Goal: Task Accomplishment & Management: Complete application form

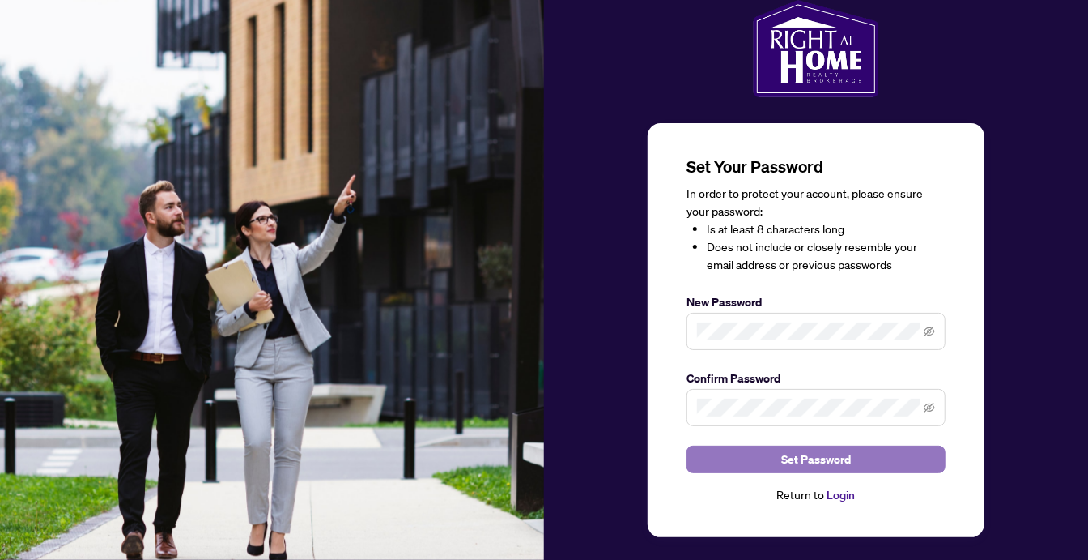
click at [798, 454] on span "Set Password" at bounding box center [817, 459] width 70 height 26
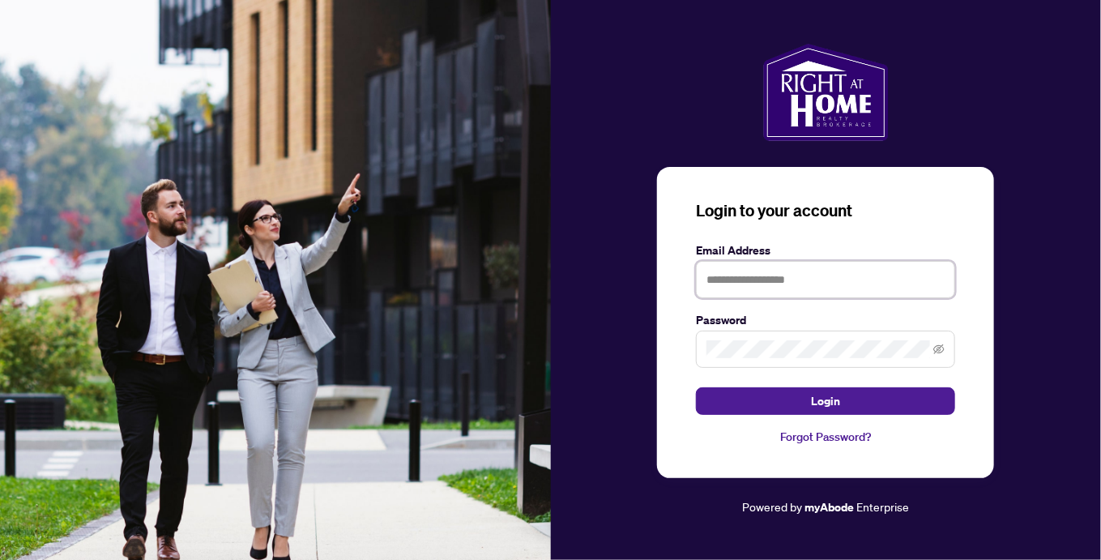
click at [743, 271] on input "text" at bounding box center [825, 279] width 259 height 37
type input "**********"
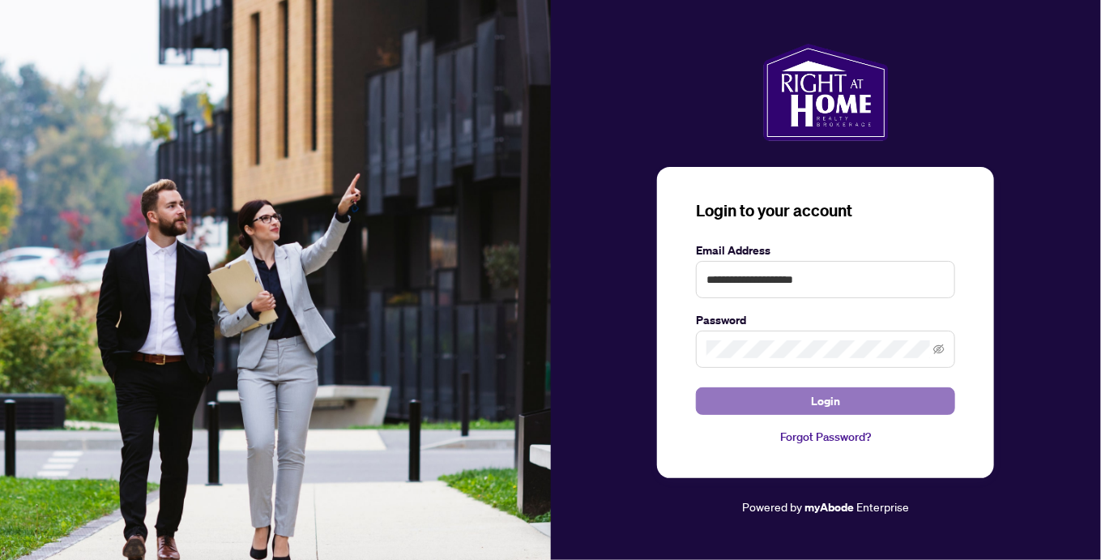
click at [819, 394] on span "Login" at bounding box center [825, 401] width 29 height 26
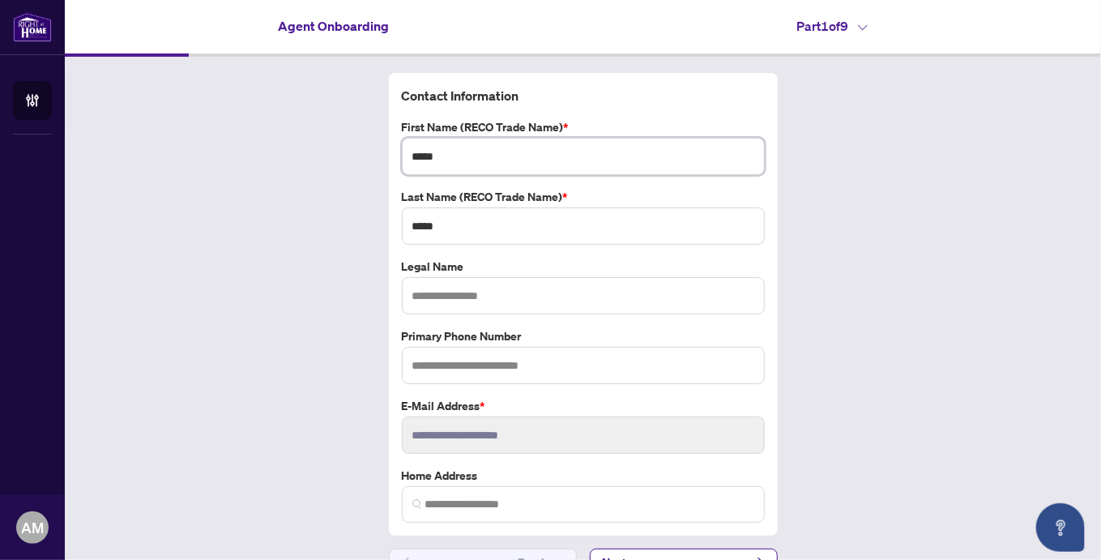
click at [442, 155] on input "*****" at bounding box center [583, 156] width 363 height 37
click at [434, 293] on input "text" at bounding box center [583, 295] width 363 height 37
type input "**********"
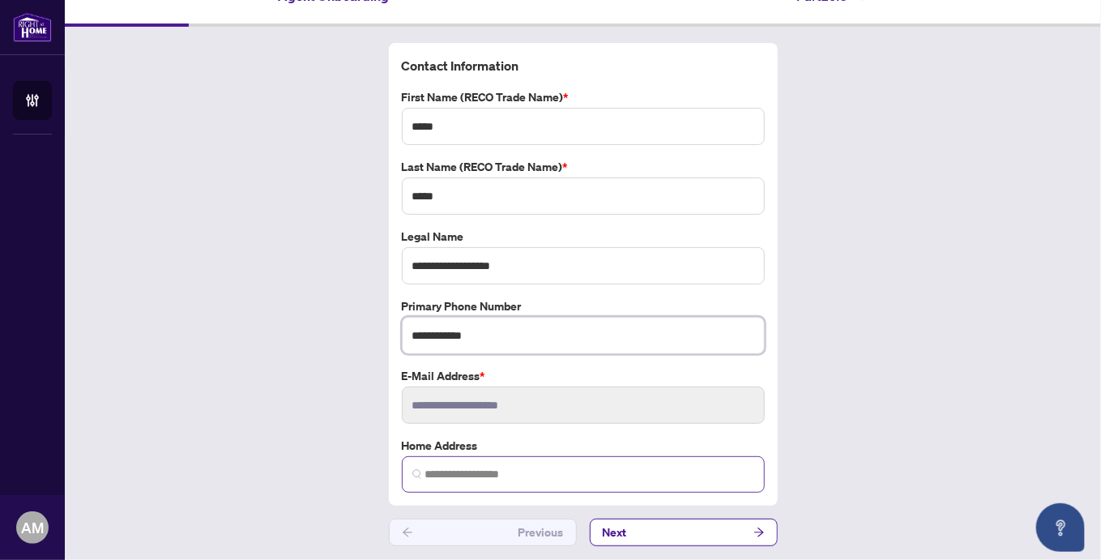
click at [413, 471] on img at bounding box center [417, 474] width 10 height 10
type input "**********"
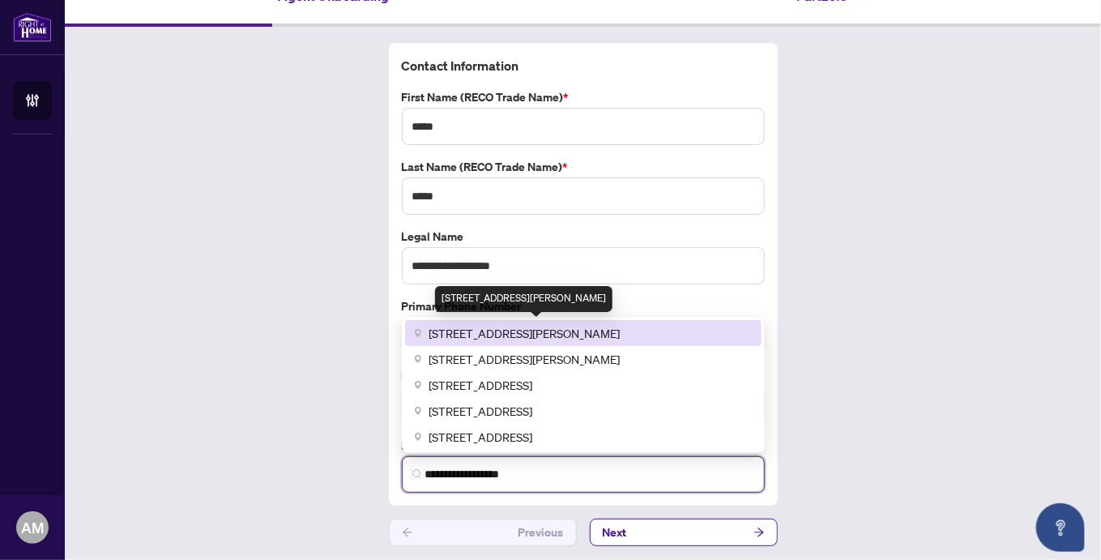
click at [466, 330] on span "[STREET_ADDRESS][PERSON_NAME]" at bounding box center [524, 333] width 191 height 18
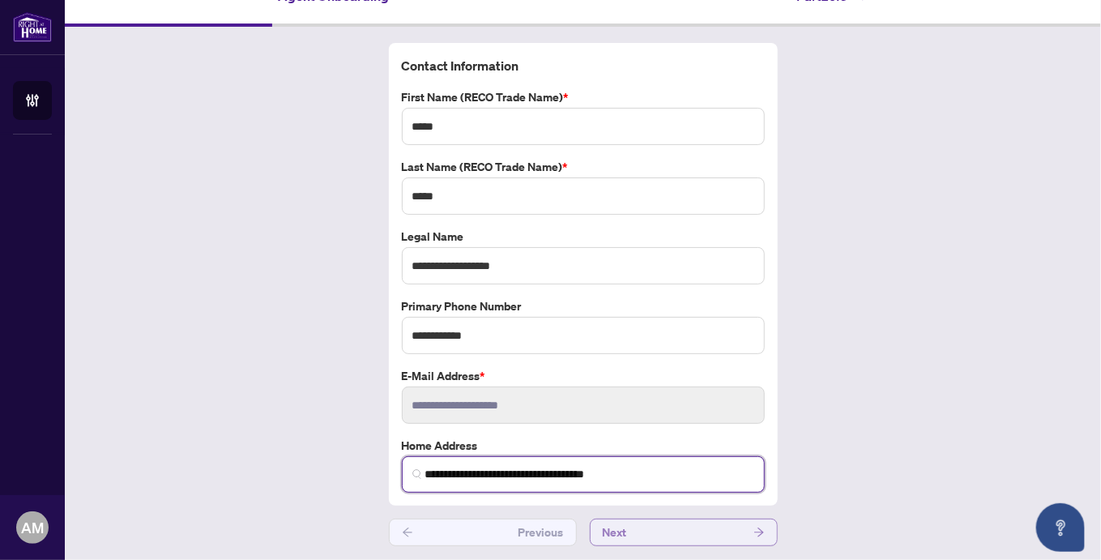
type input "**********"
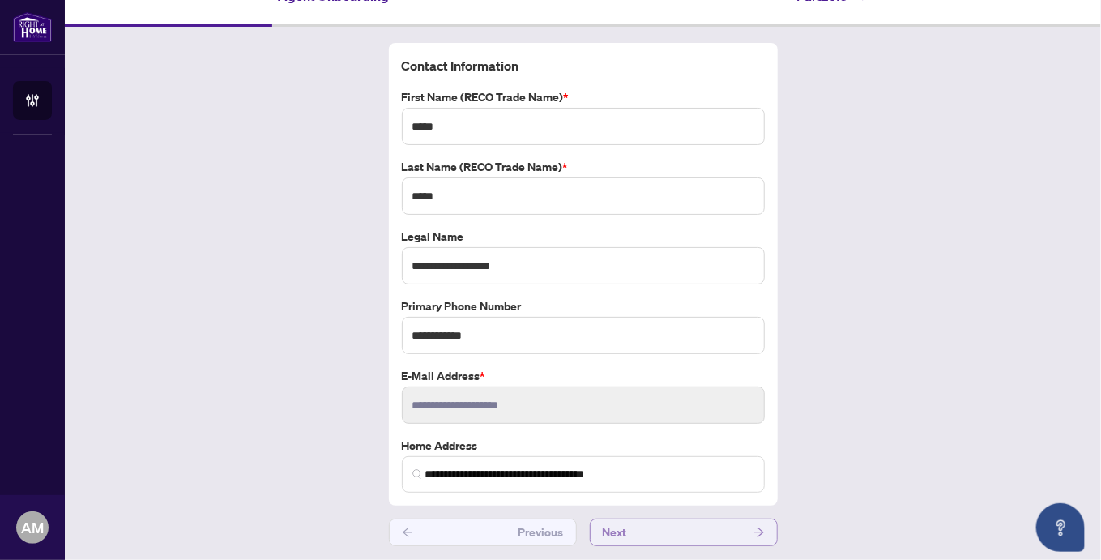
click at [753, 531] on icon "arrow-right" at bounding box center [758, 531] width 11 height 11
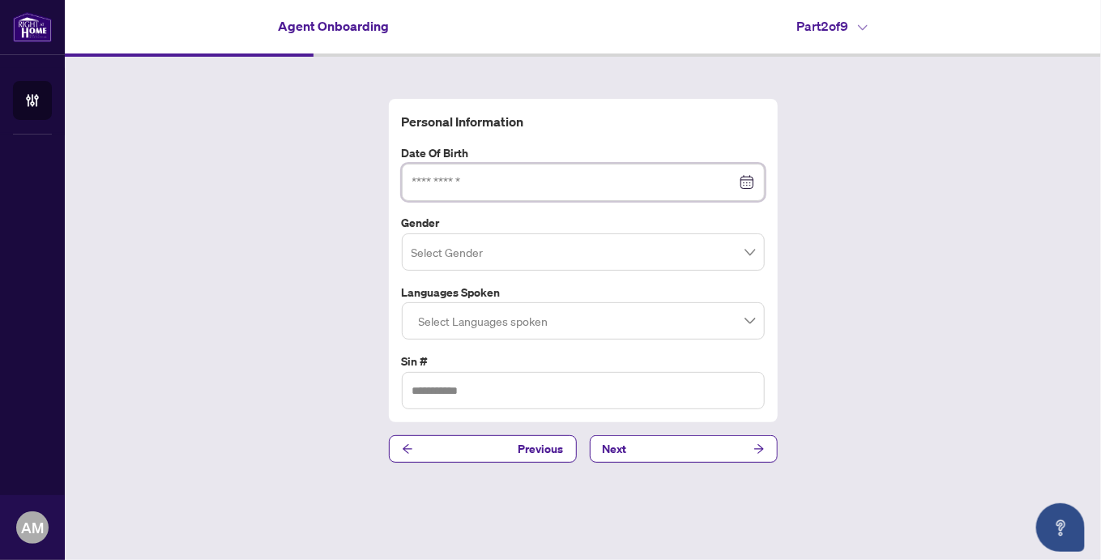
click at [445, 177] on input at bounding box center [574, 182] width 324 height 18
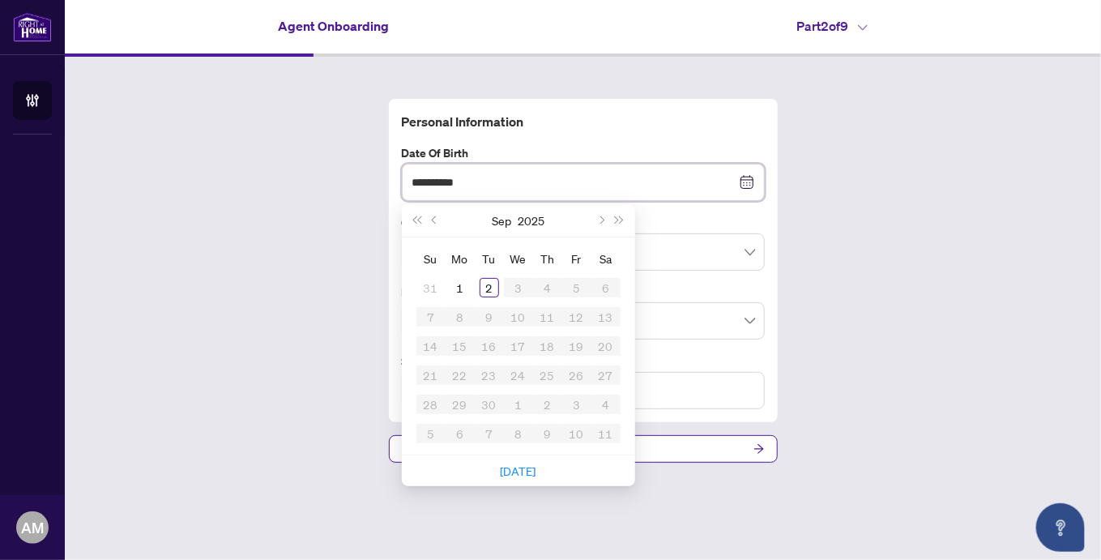
type input "**********"
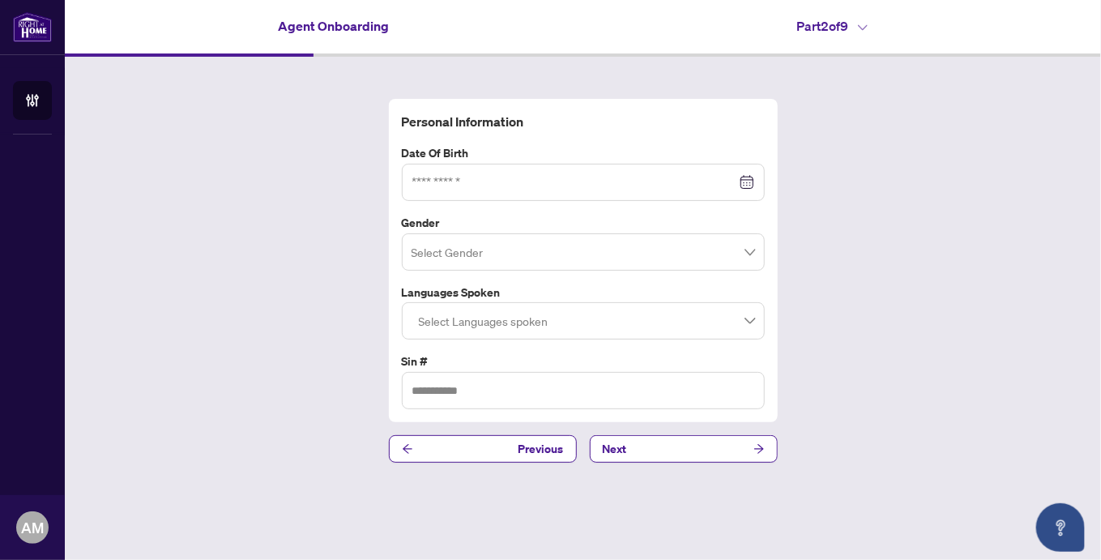
click at [968, 249] on div "Personal Information Date of Birth [DEMOGRAPHIC_DATA] Su Mo Tu We Th Fr Sa 31 1…" at bounding box center [583, 281] width 1036 height 448
click at [430, 180] on input at bounding box center [574, 182] width 324 height 18
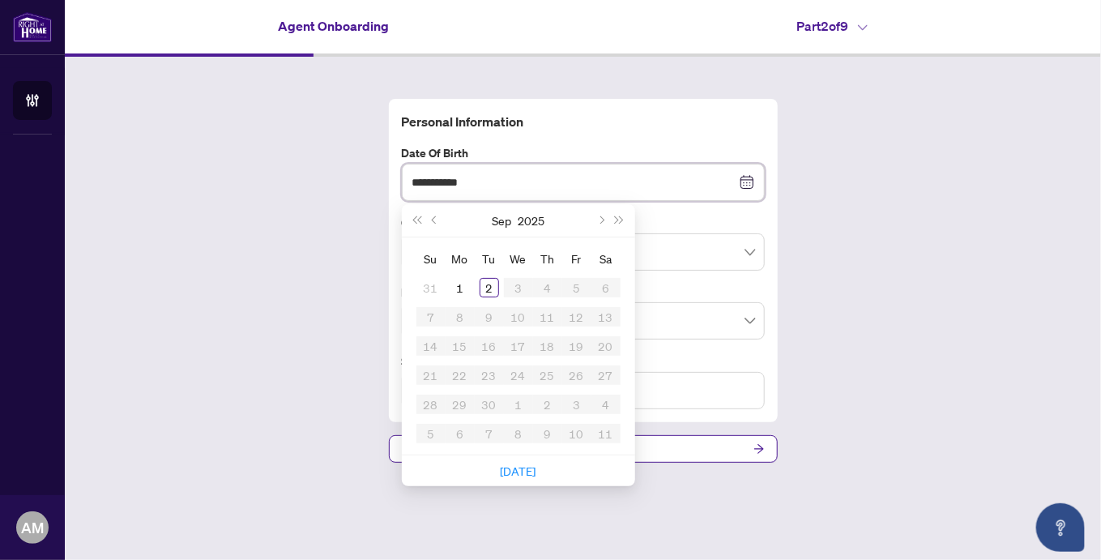
type input "**********"
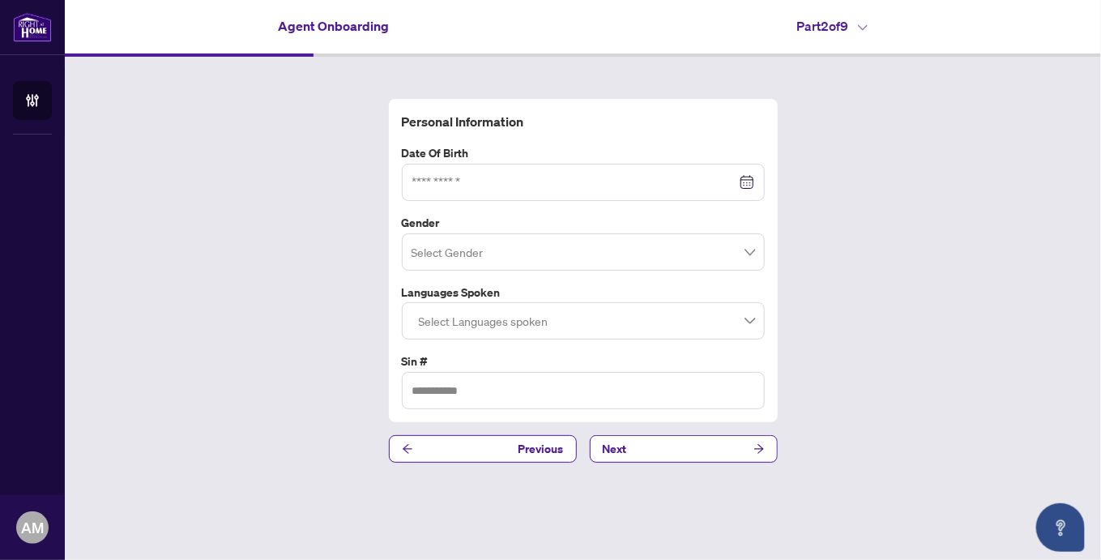
click at [279, 259] on div "Personal Information Date of Birth [DEMOGRAPHIC_DATA] Su Mo Tu We Th Fr Sa 31 1…" at bounding box center [583, 281] width 1036 height 448
click at [479, 185] on input at bounding box center [574, 182] width 324 height 18
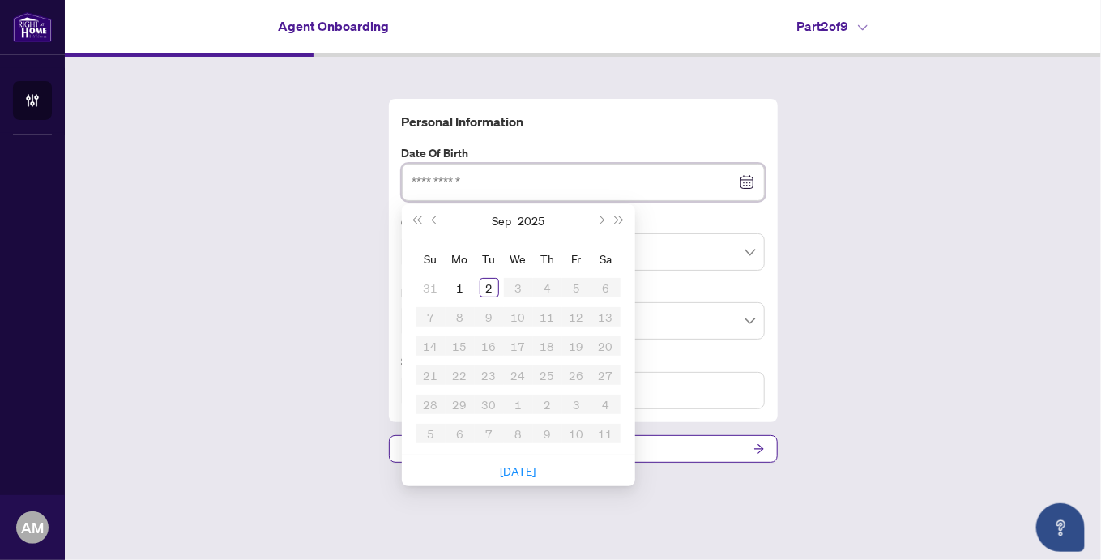
click at [751, 185] on div at bounding box center [583, 182] width 342 height 18
click at [742, 178] on div at bounding box center [583, 182] width 342 height 18
click at [415, 223] on span "Last year (Control + left)" at bounding box center [417, 220] width 8 height 8
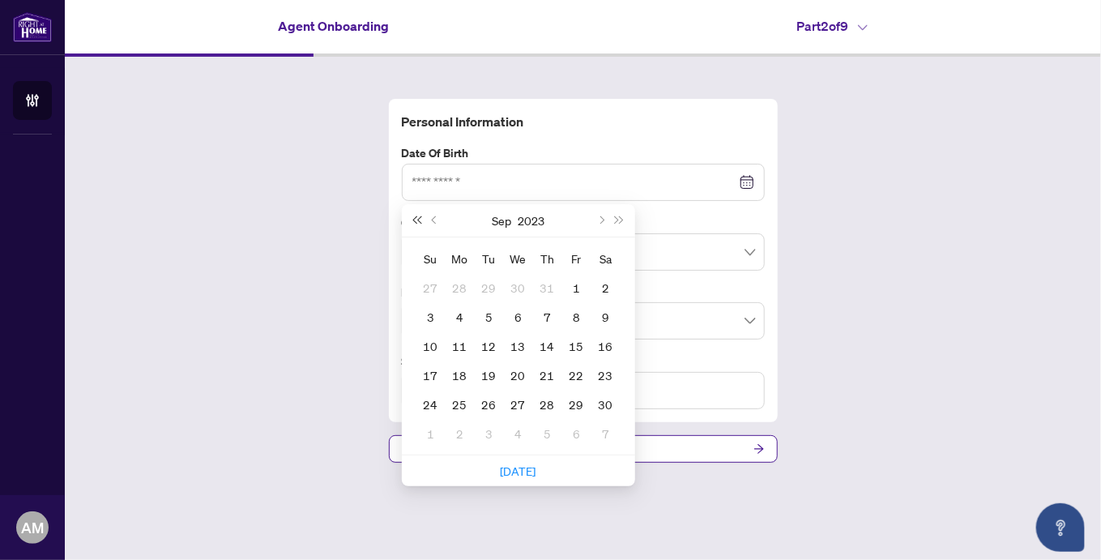
click at [415, 223] on span "Last year (Control + left)" at bounding box center [417, 220] width 8 height 8
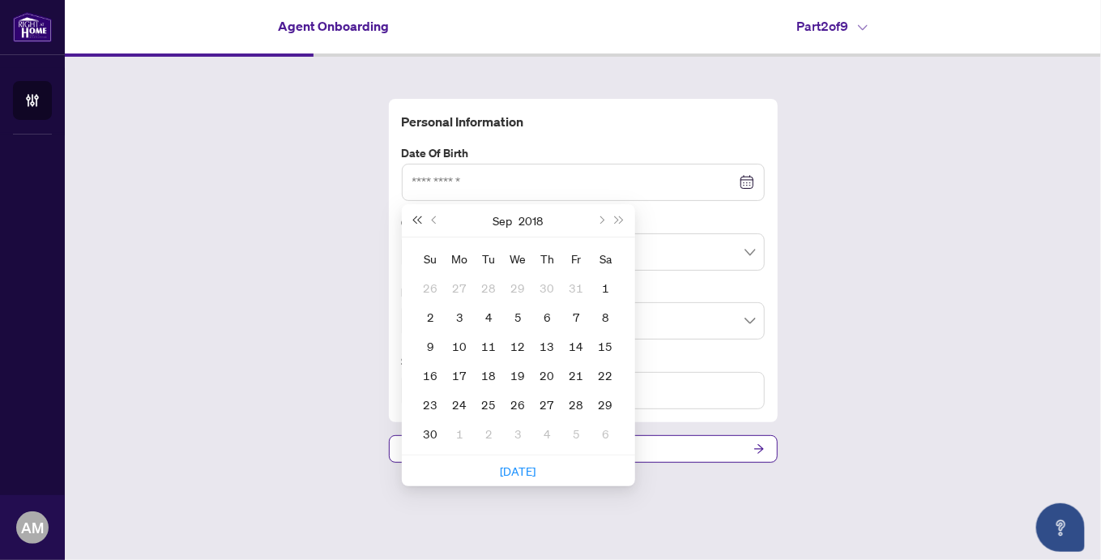
click at [415, 223] on span "Last year (Control + left)" at bounding box center [417, 220] width 8 height 8
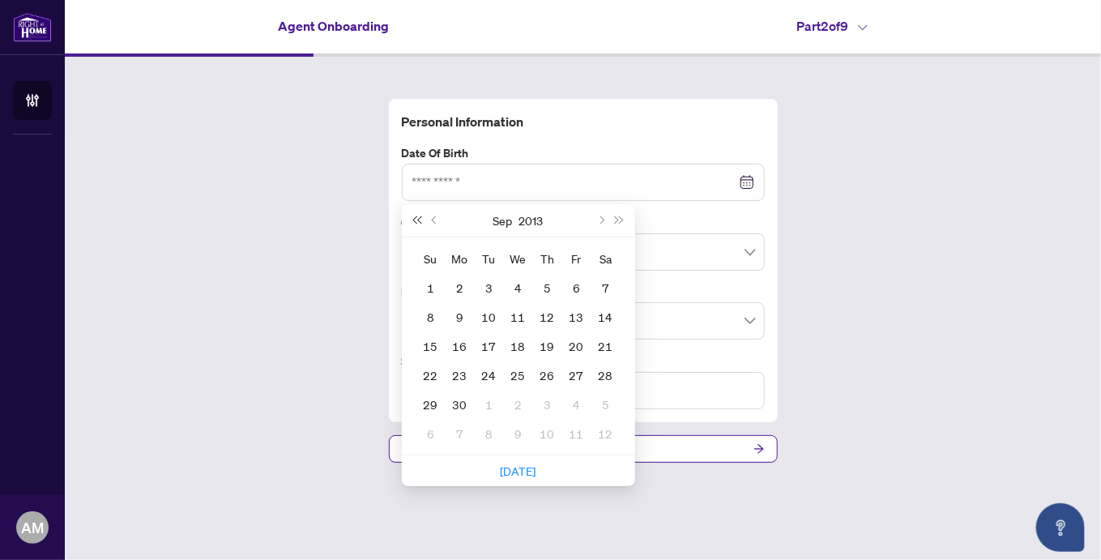
click at [415, 223] on span "Last year (Control + left)" at bounding box center [417, 220] width 8 height 8
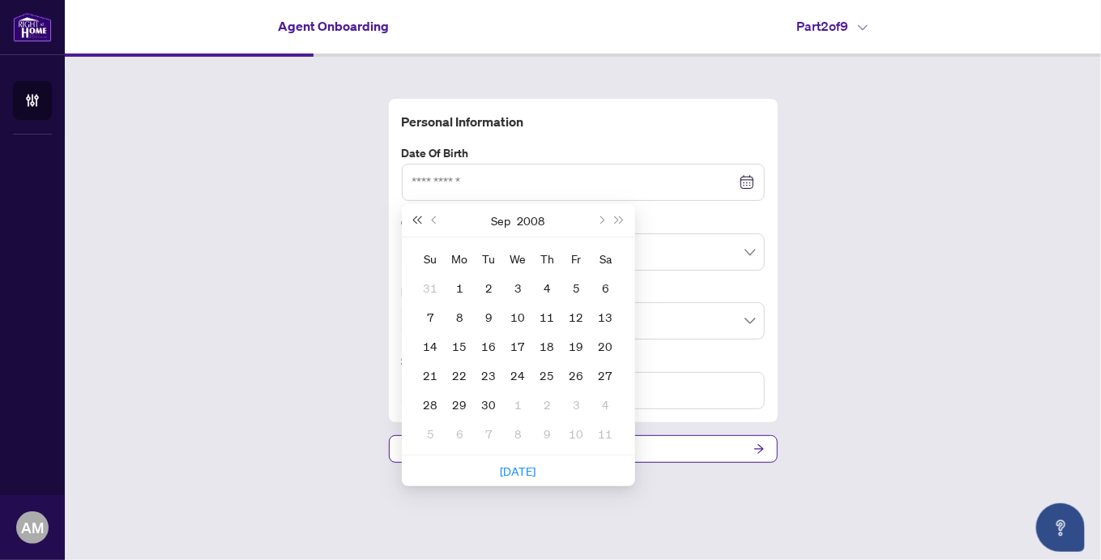
click at [415, 223] on span "Last year (Control + left)" at bounding box center [417, 220] width 8 height 8
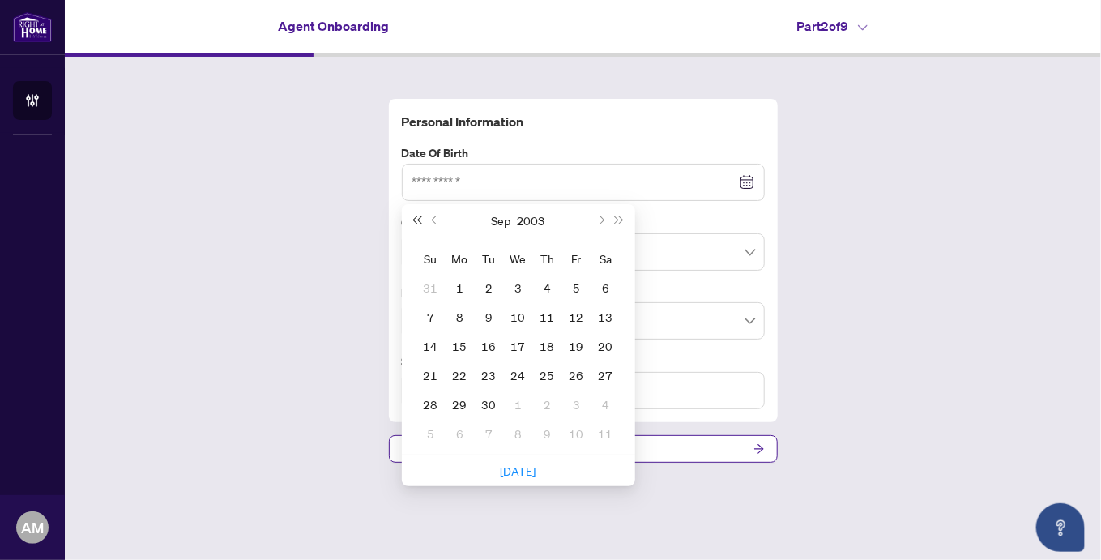
click at [415, 223] on span "Last year (Control + left)" at bounding box center [417, 220] width 8 height 8
click at [415, 224] on span "Last year (Control + left)" at bounding box center [417, 220] width 8 height 8
click at [416, 224] on span "Last year (Control + left)" at bounding box center [417, 220] width 8 height 8
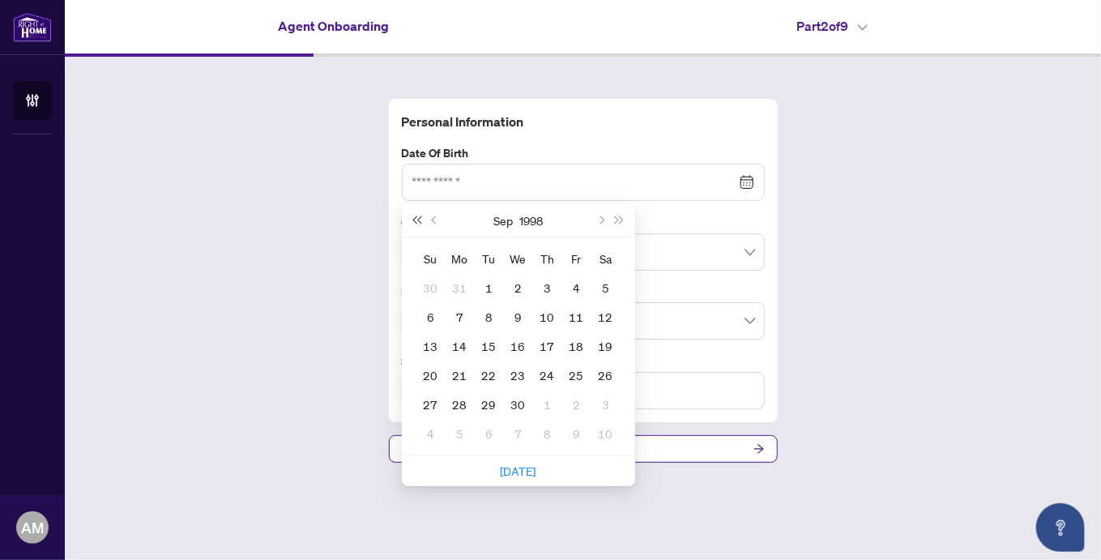
click at [416, 225] on button "Last year (Control + left)" at bounding box center [417, 220] width 18 height 32
click at [418, 222] on span "Last year (Control + left)" at bounding box center [417, 220] width 8 height 8
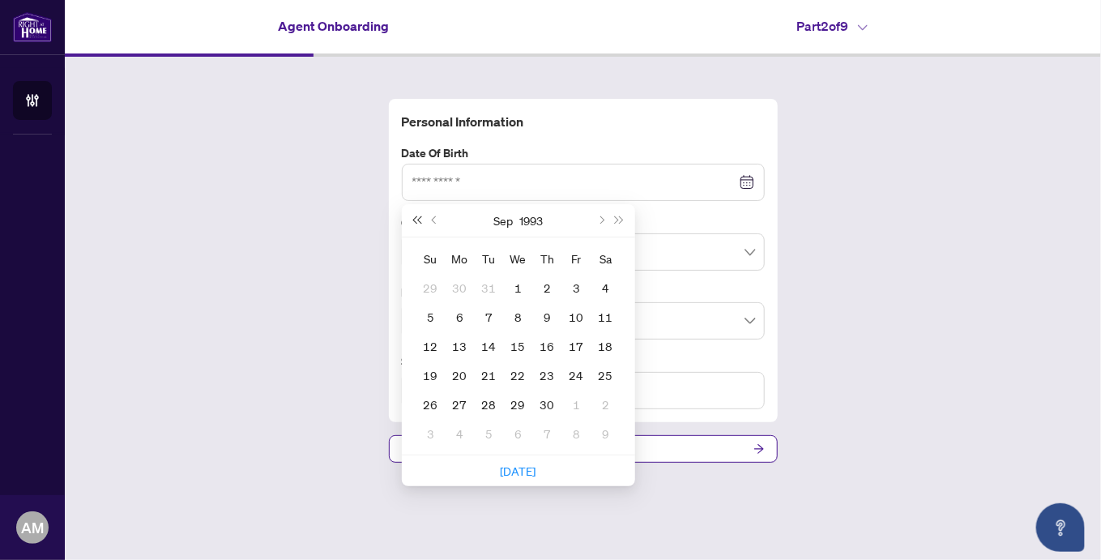
click at [418, 222] on span "Last year (Control + left)" at bounding box center [417, 220] width 8 height 8
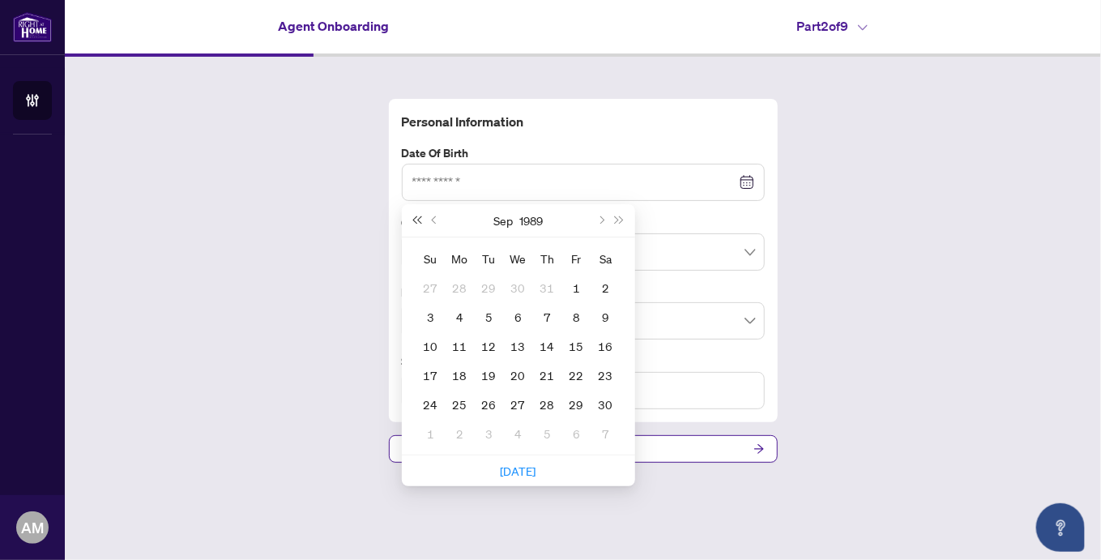
click at [418, 222] on span "Last year (Control + left)" at bounding box center [417, 220] width 8 height 8
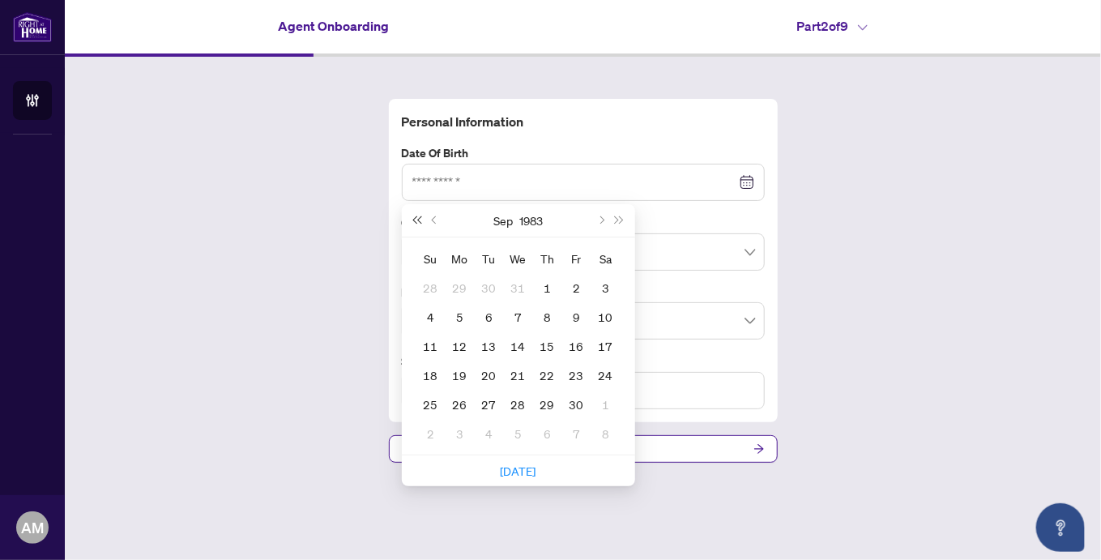
click at [418, 222] on span "Last year (Control + left)" at bounding box center [417, 220] width 8 height 8
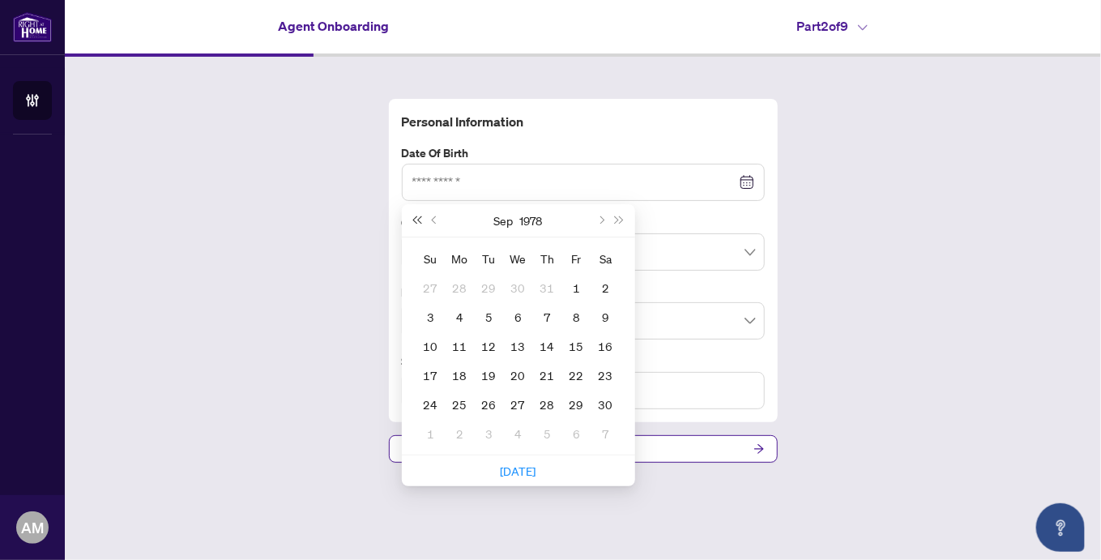
click at [418, 222] on span "Last year (Control + left)" at bounding box center [417, 220] width 8 height 8
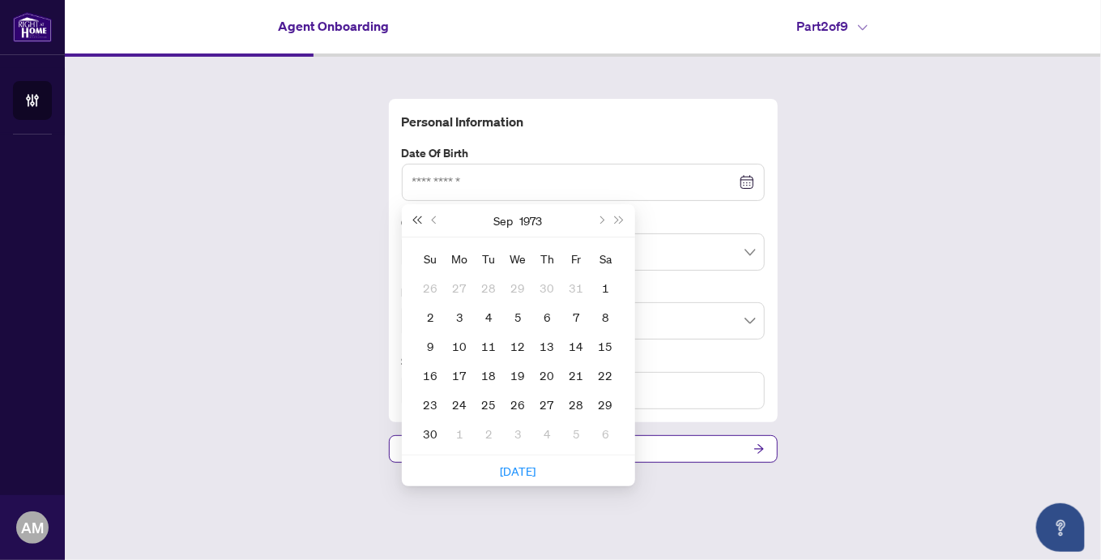
click at [418, 222] on span "Last year (Control + left)" at bounding box center [417, 220] width 8 height 8
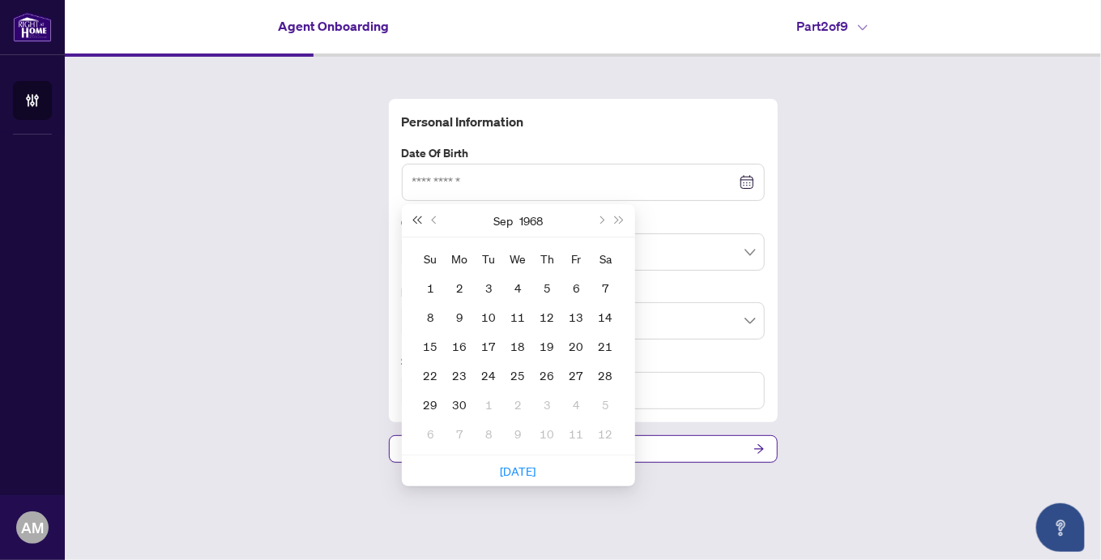
click at [418, 222] on span "Last year (Control + left)" at bounding box center [417, 220] width 8 height 8
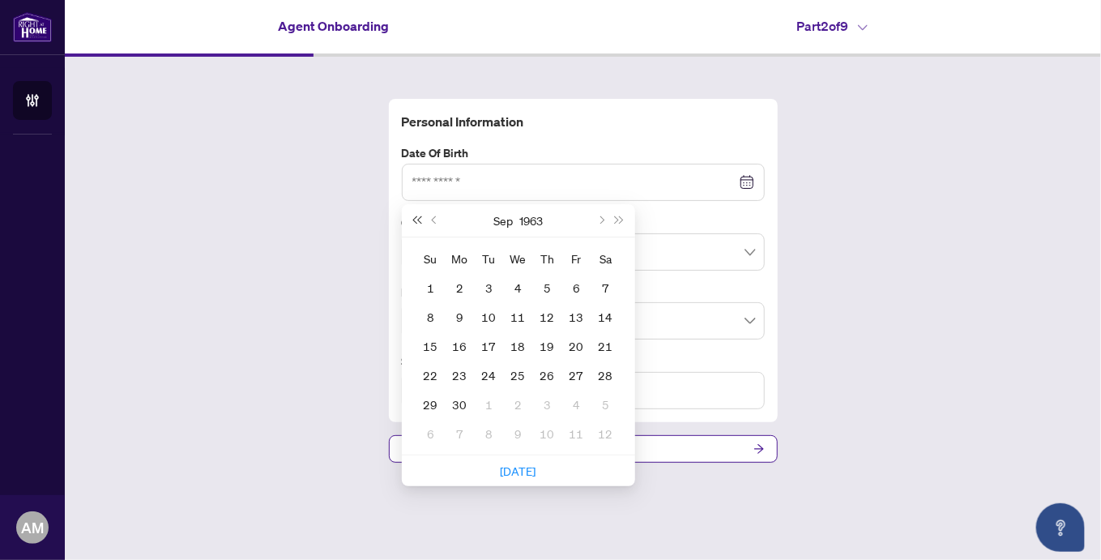
click at [418, 222] on span "Last year (Control + left)" at bounding box center [417, 220] width 8 height 8
click at [433, 222] on span "Previous month (PageUp)" at bounding box center [435, 220] width 8 height 8
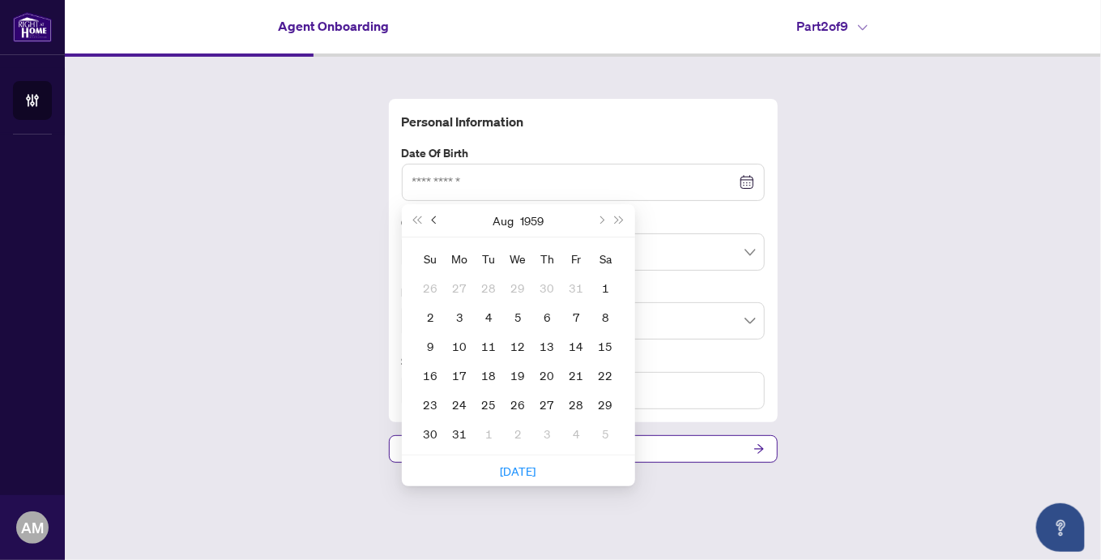
click at [433, 222] on span "Previous month (PageUp)" at bounding box center [435, 220] width 8 height 8
type input "**********"
click at [462, 377] on div "20" at bounding box center [459, 374] width 19 height 19
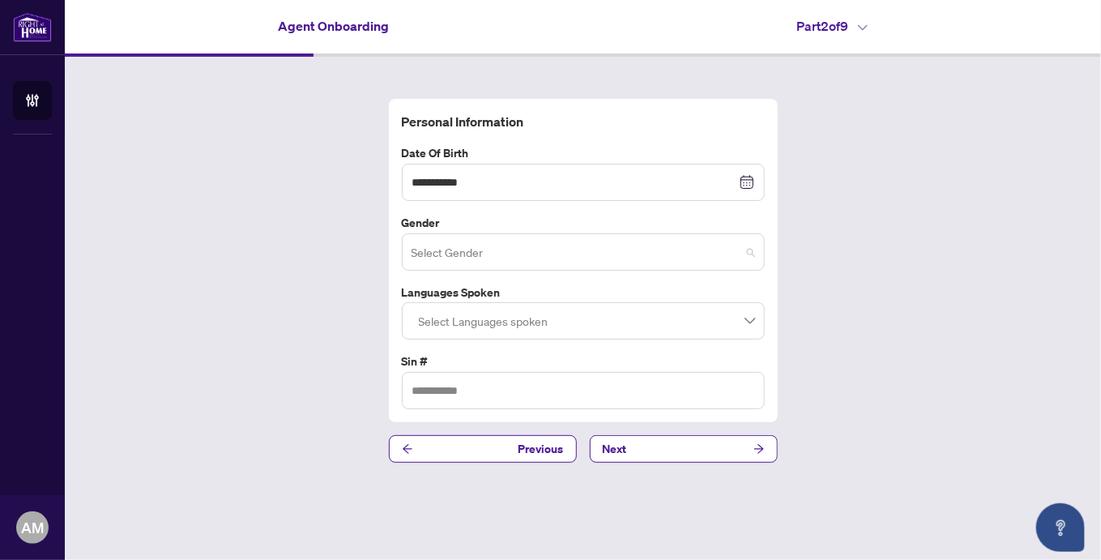
click at [752, 249] on span at bounding box center [582, 251] width 343 height 31
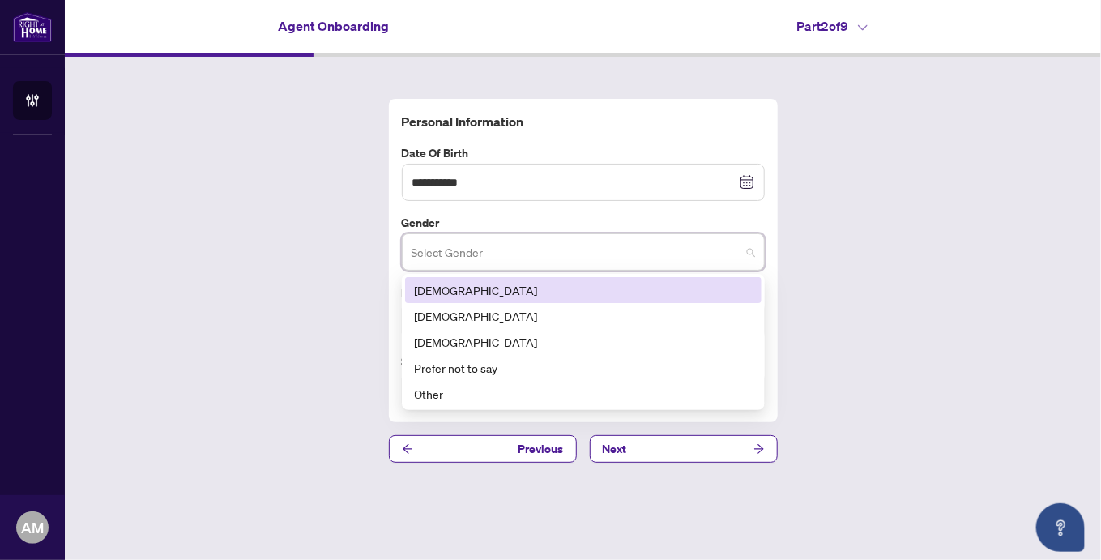
click at [434, 289] on div "[DEMOGRAPHIC_DATA]" at bounding box center [583, 290] width 337 height 18
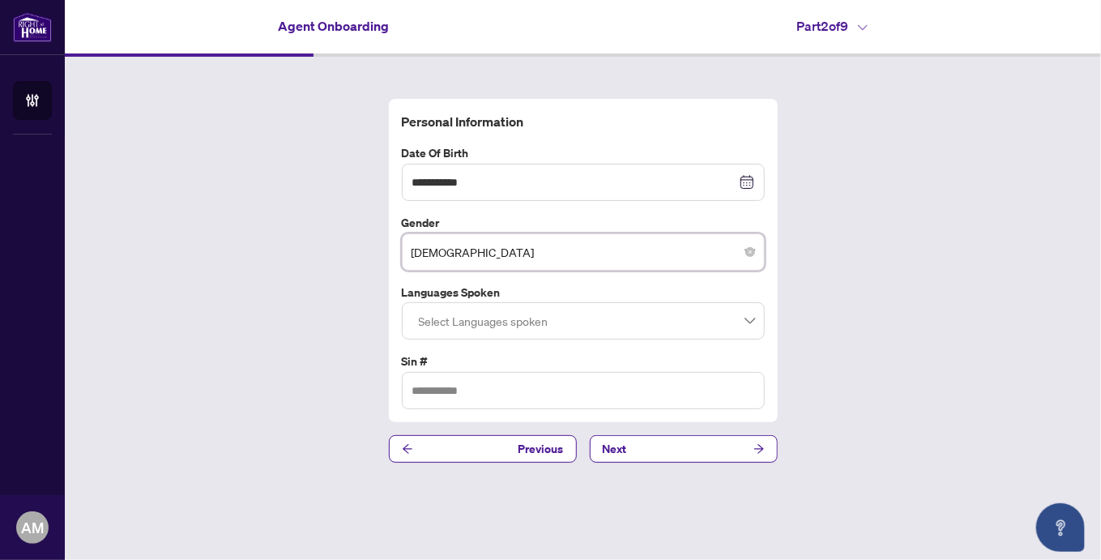
click at [753, 323] on div at bounding box center [583, 320] width 342 height 29
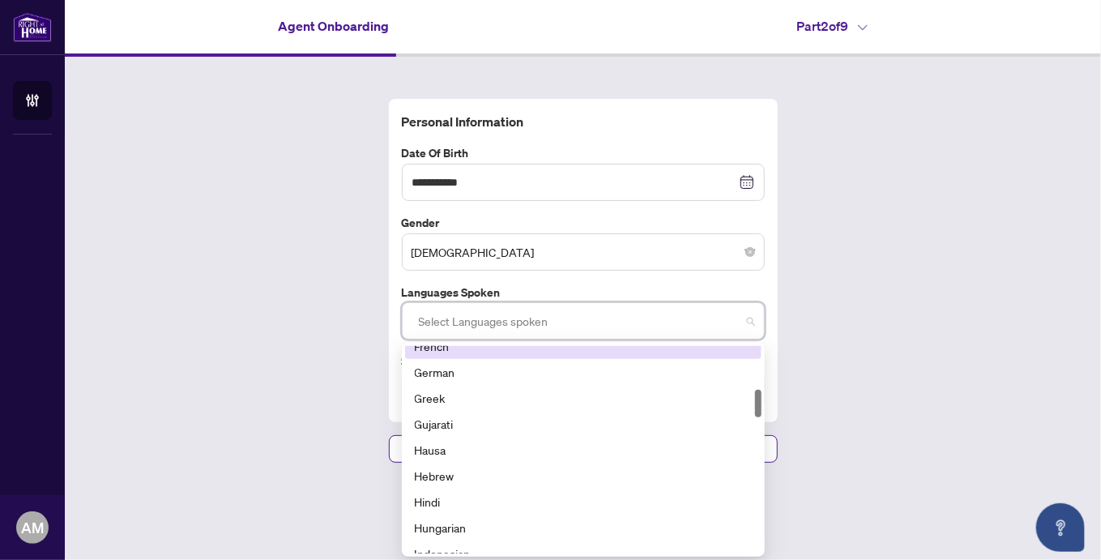
scroll to position [243, 0]
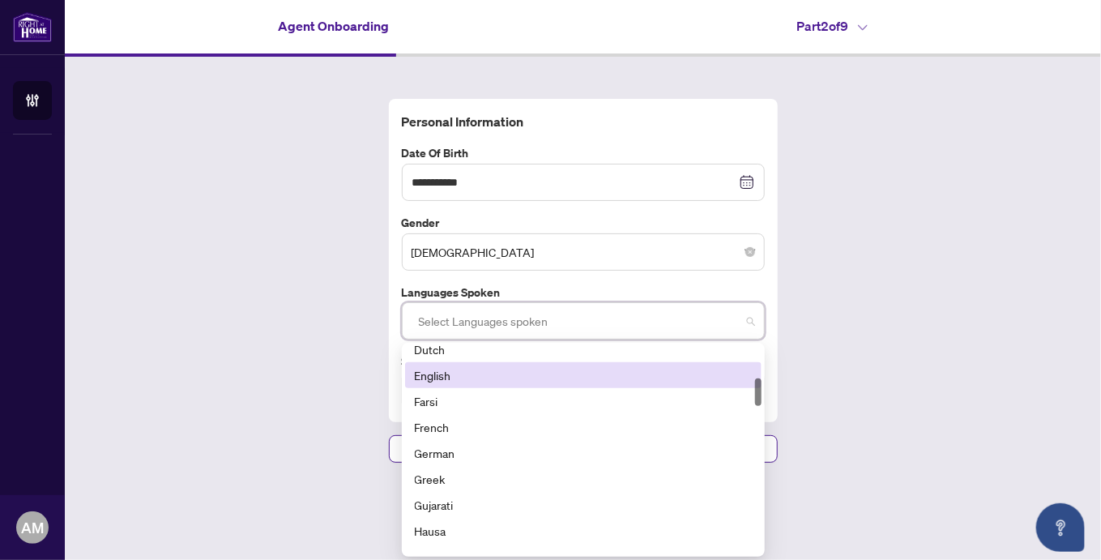
click at [454, 373] on div "English" at bounding box center [583, 375] width 337 height 18
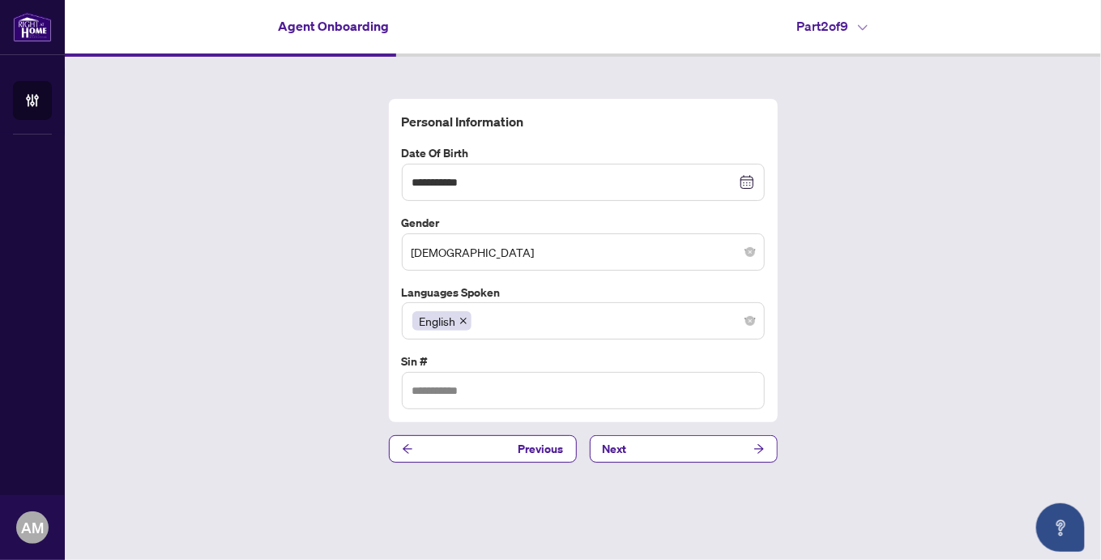
click at [1068, 328] on div "**********" at bounding box center [583, 281] width 1036 height 448
click at [752, 320] on div at bounding box center [583, 320] width 342 height 29
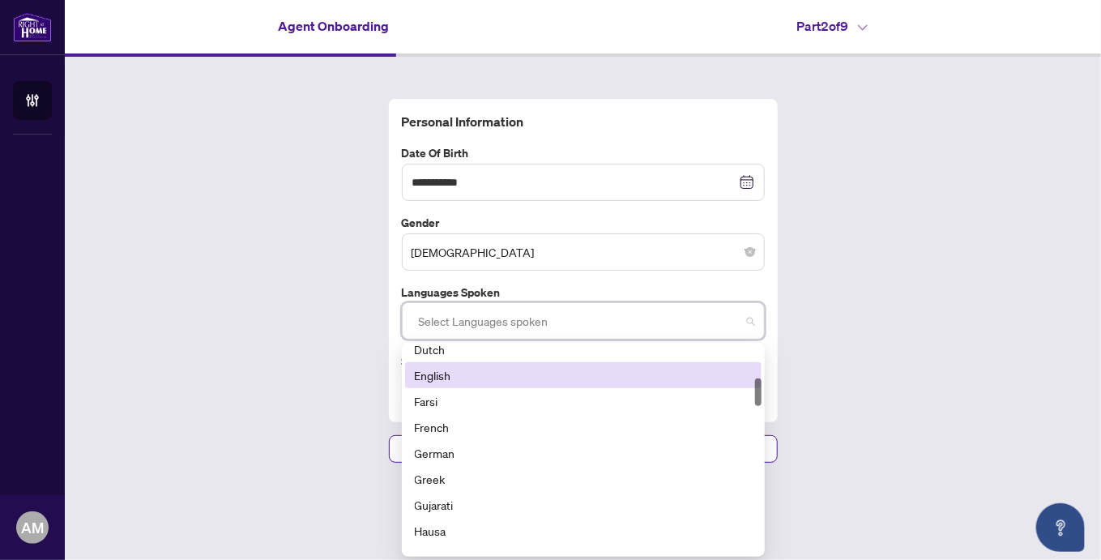
click at [442, 368] on div "English" at bounding box center [583, 375] width 337 height 18
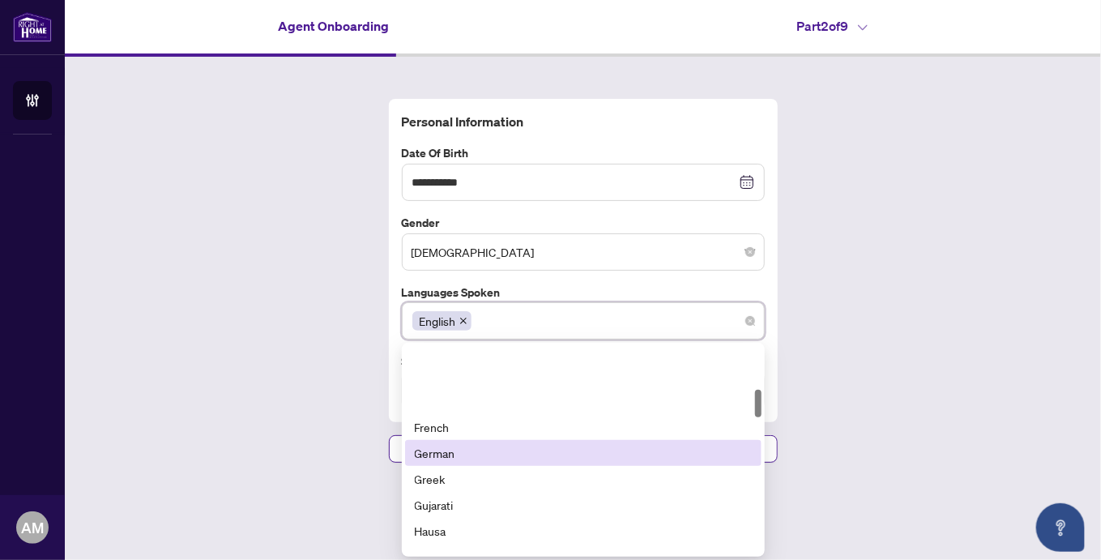
scroll to position [324, 0]
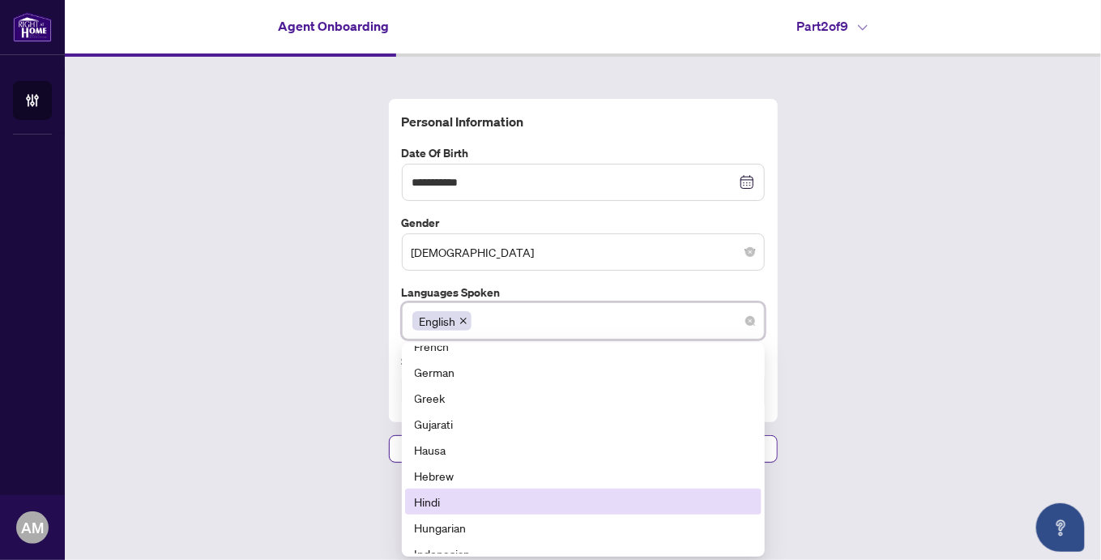
click at [431, 504] on div "Hindi" at bounding box center [583, 501] width 337 height 18
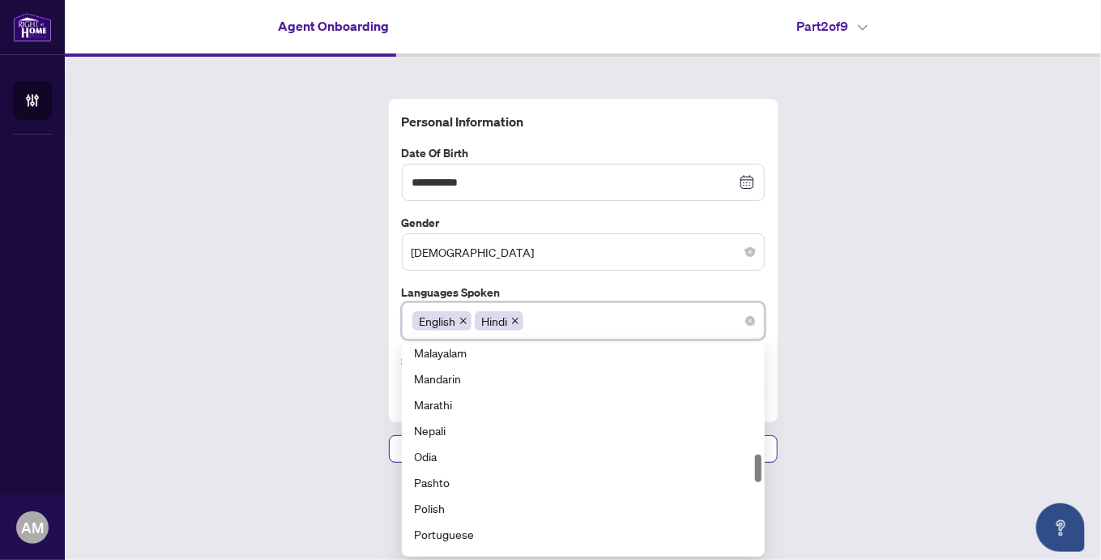
scroll to position [891, 0]
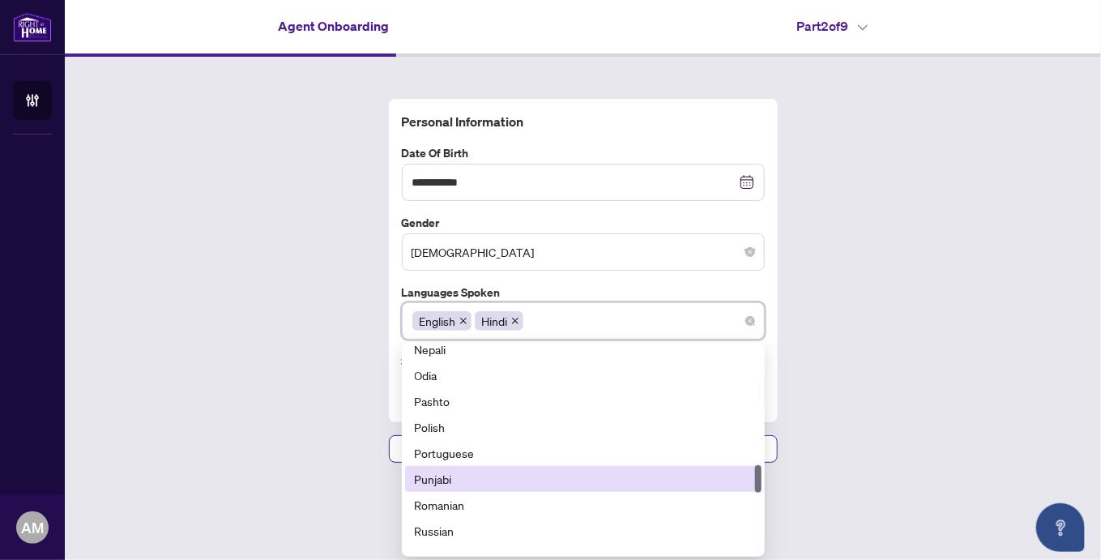
click at [444, 482] on div "Punjabi" at bounding box center [583, 479] width 337 height 18
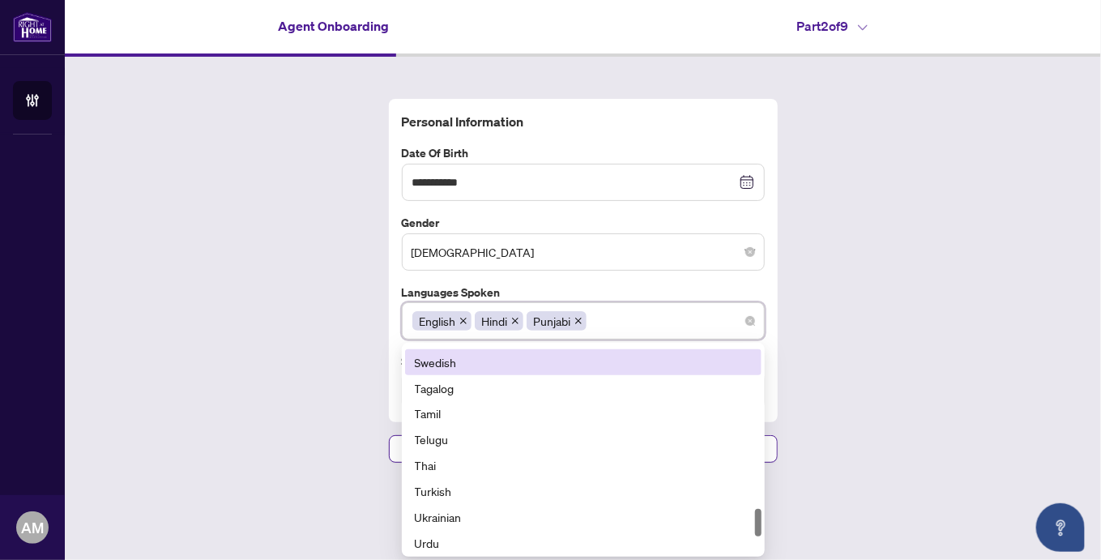
scroll to position [1296, 0]
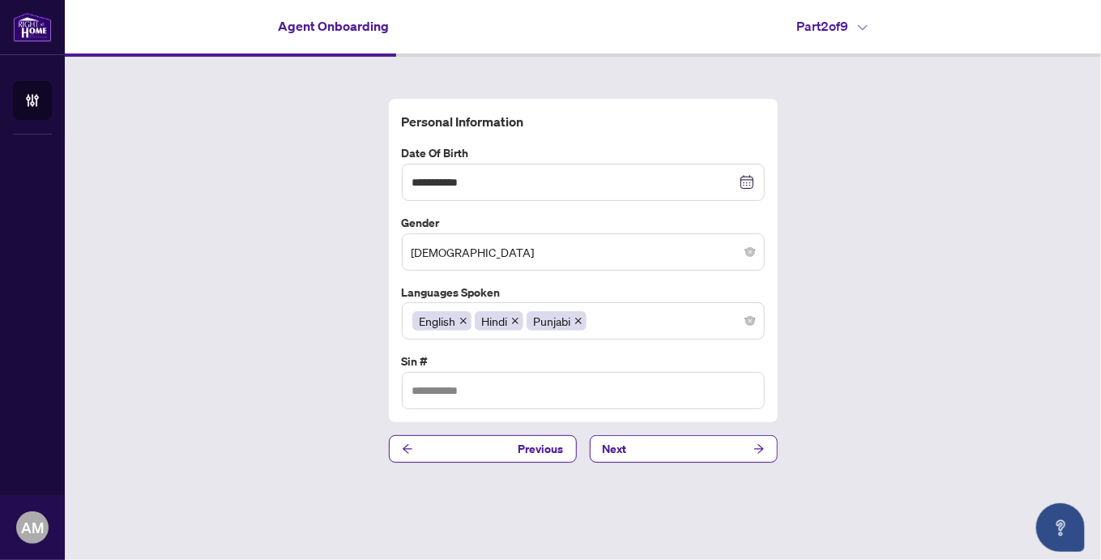
click at [859, 419] on div "**********" at bounding box center [583, 281] width 1036 height 448
click at [449, 390] on input "text" at bounding box center [583, 390] width 363 height 37
click at [445, 388] on input "*********" at bounding box center [583, 390] width 363 height 37
type input "*********"
click at [679, 453] on button "Next" at bounding box center [684, 449] width 188 height 28
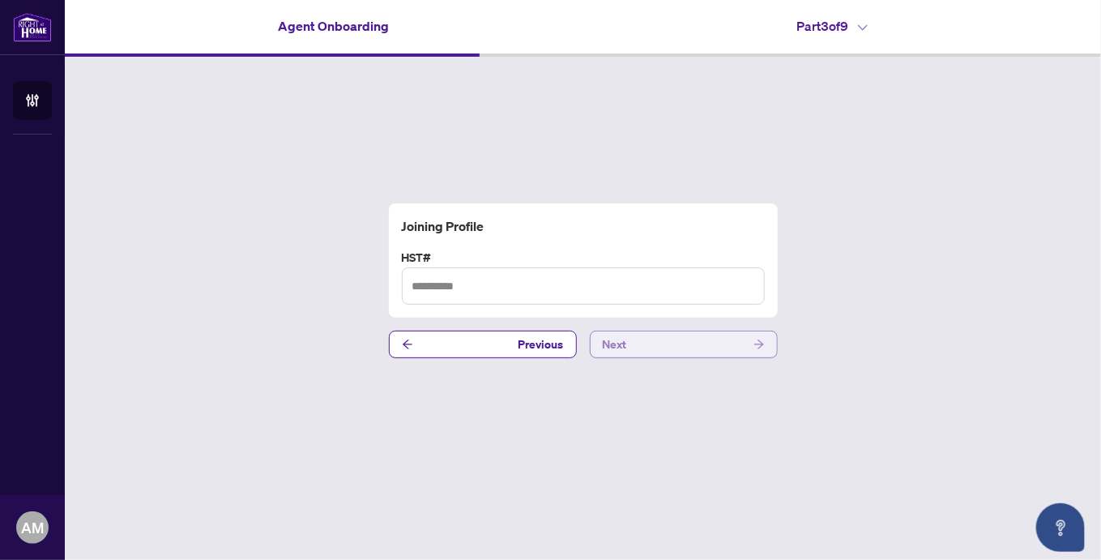
click at [632, 351] on button "Next" at bounding box center [684, 344] width 188 height 28
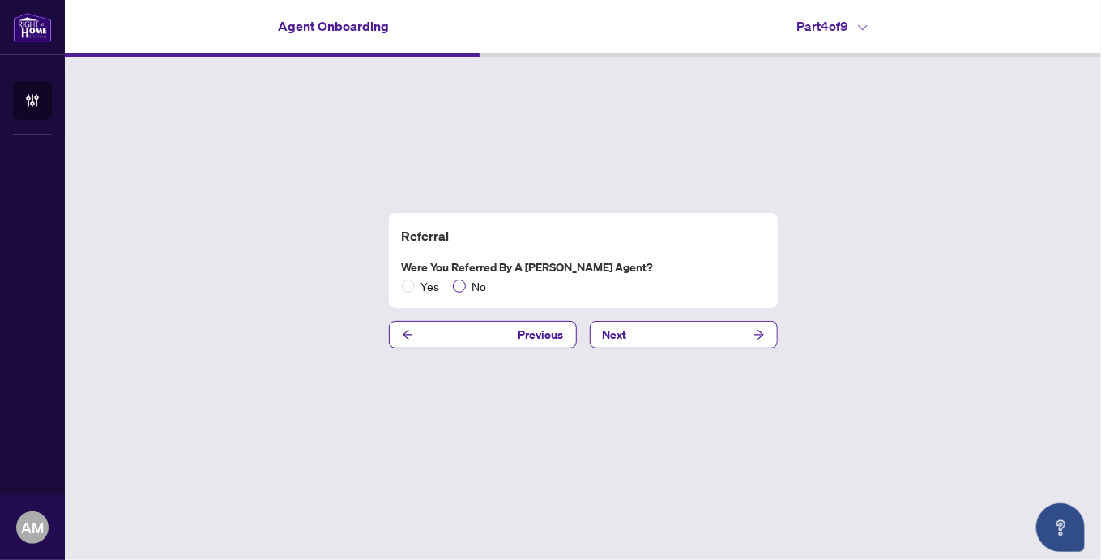
click at [480, 292] on span "No" at bounding box center [480, 286] width 28 height 18
click at [637, 335] on button "Next" at bounding box center [684, 335] width 188 height 28
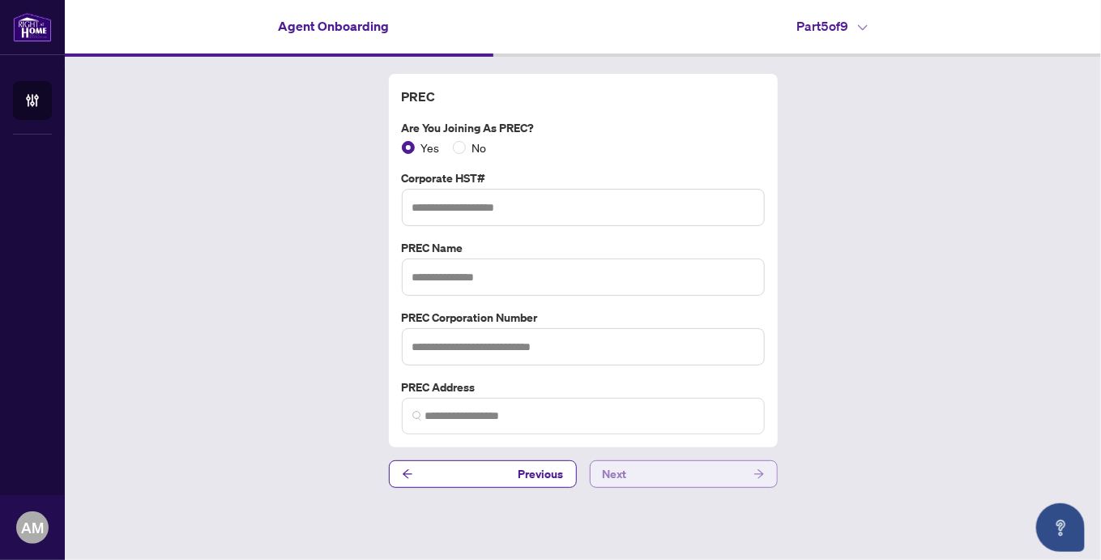
click at [631, 478] on button "Next" at bounding box center [684, 474] width 188 height 28
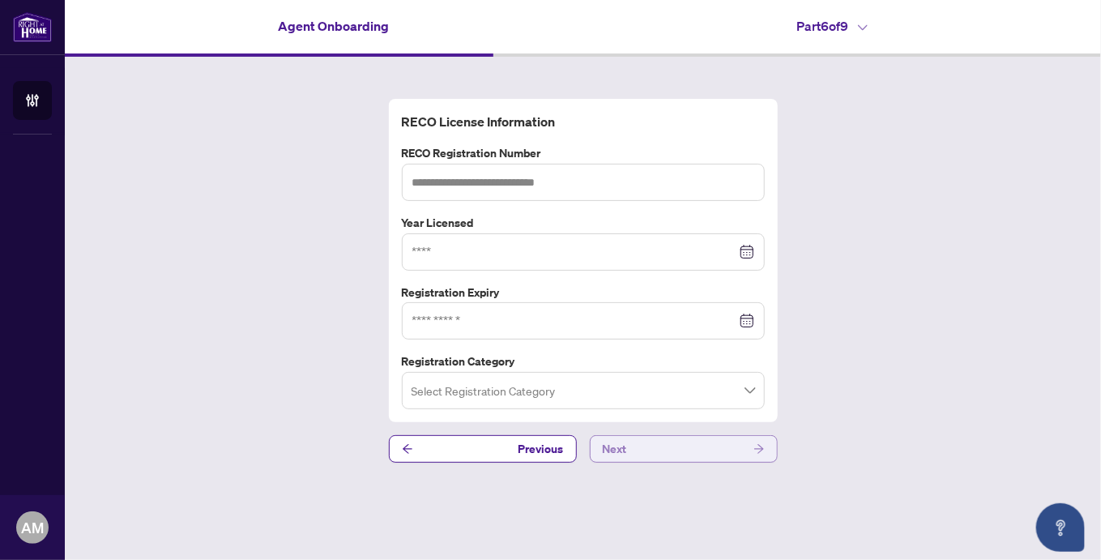
click at [620, 449] on span "Next" at bounding box center [615, 449] width 24 height 26
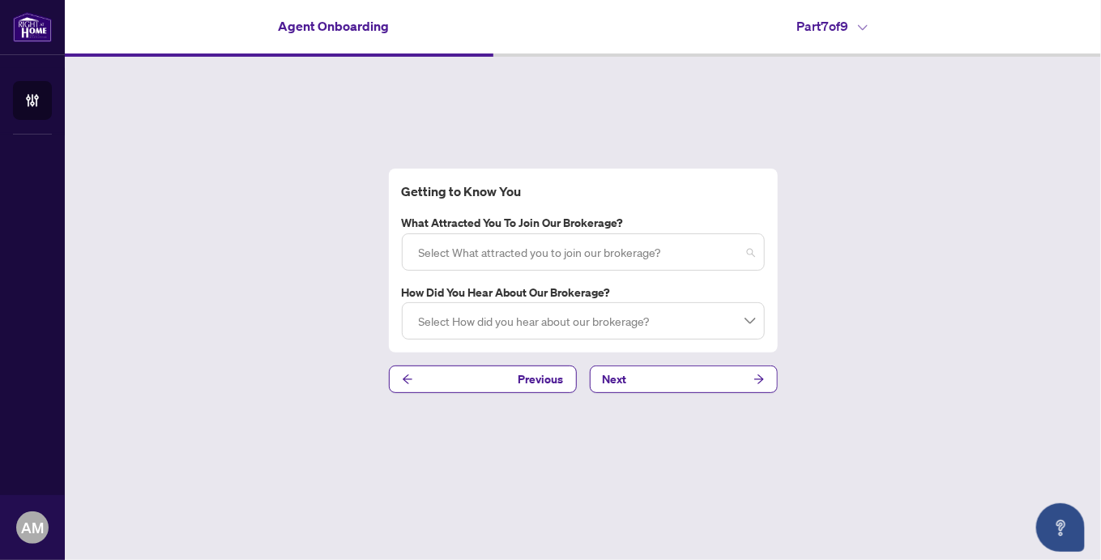
click at [751, 254] on div at bounding box center [583, 251] width 342 height 29
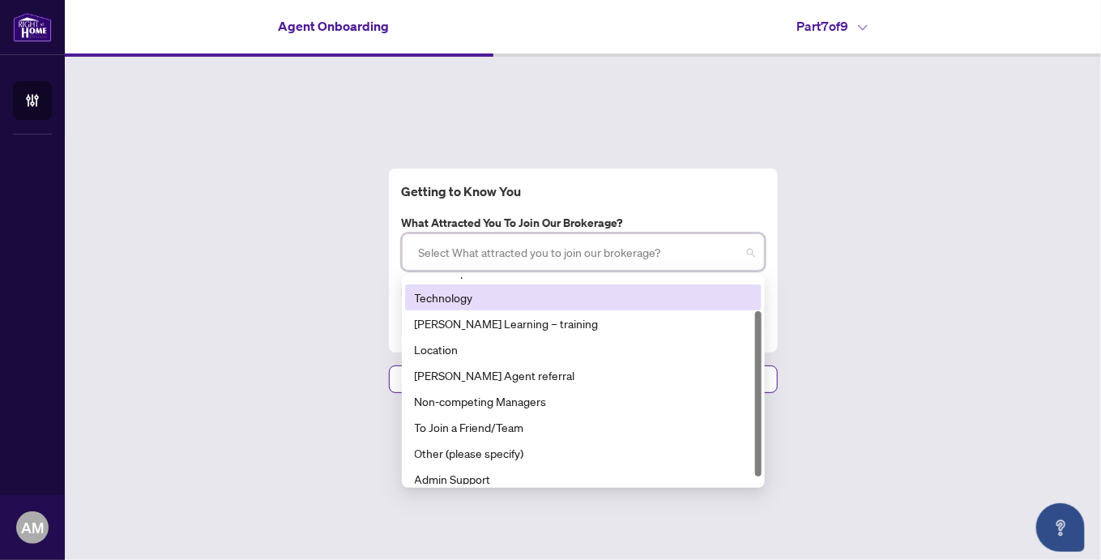
scroll to position [52, 0]
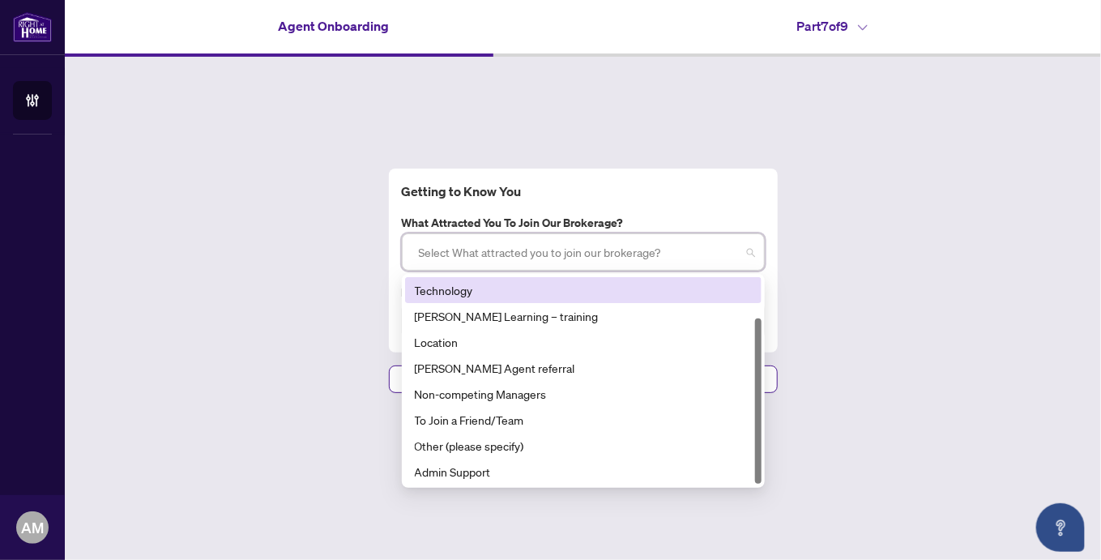
drag, startPoint x: 756, startPoint y: 331, endPoint x: 761, endPoint y: 399, distance: 68.3
click at [761, 399] on div "764 765 767 Brand Reputation Technology [PERSON_NAME] Learning – training Locat…" at bounding box center [583, 381] width 363 height 214
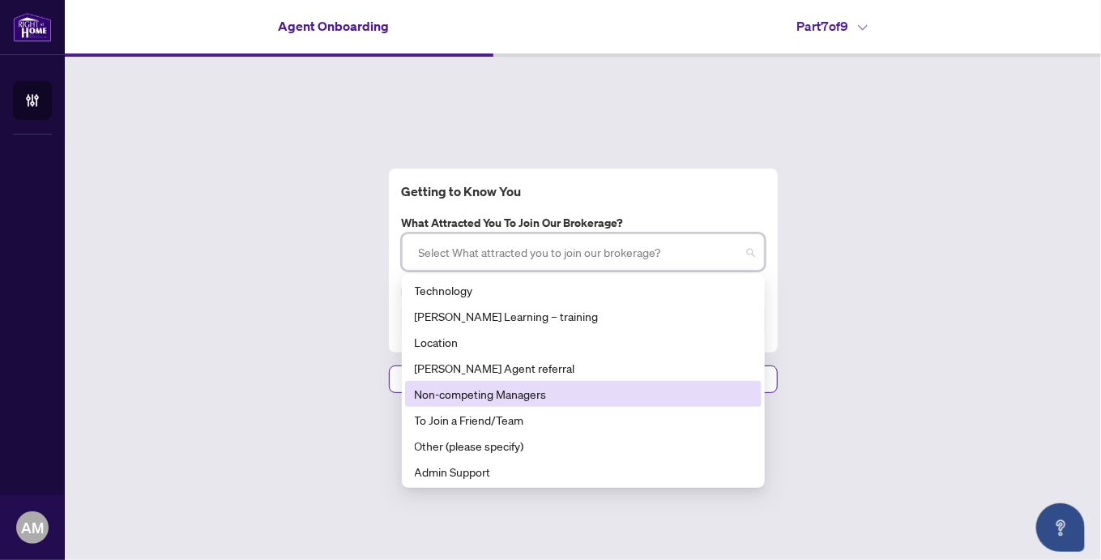
scroll to position [0, 0]
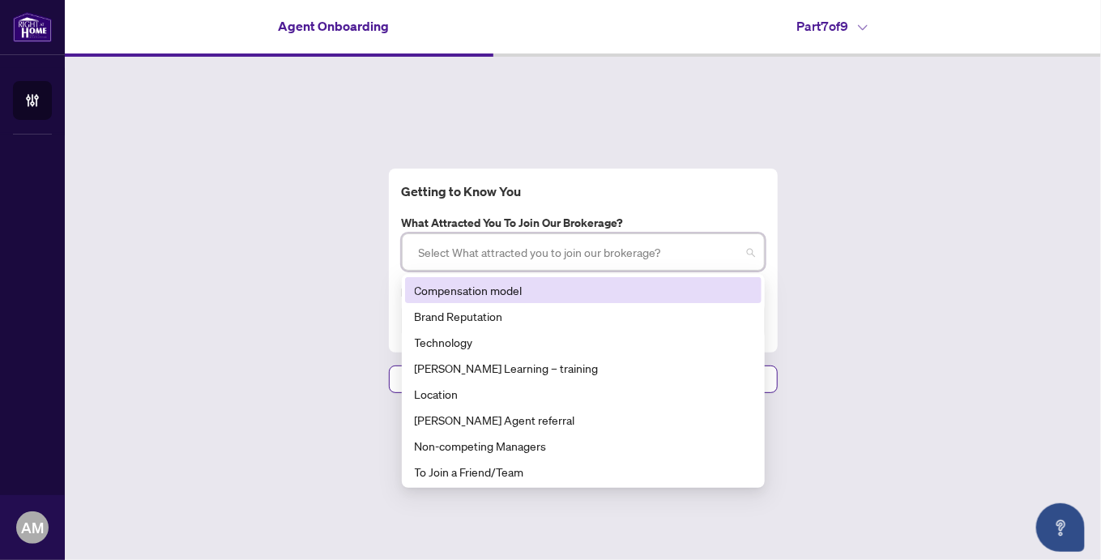
click at [488, 288] on div "Compensation model" at bounding box center [583, 290] width 337 height 18
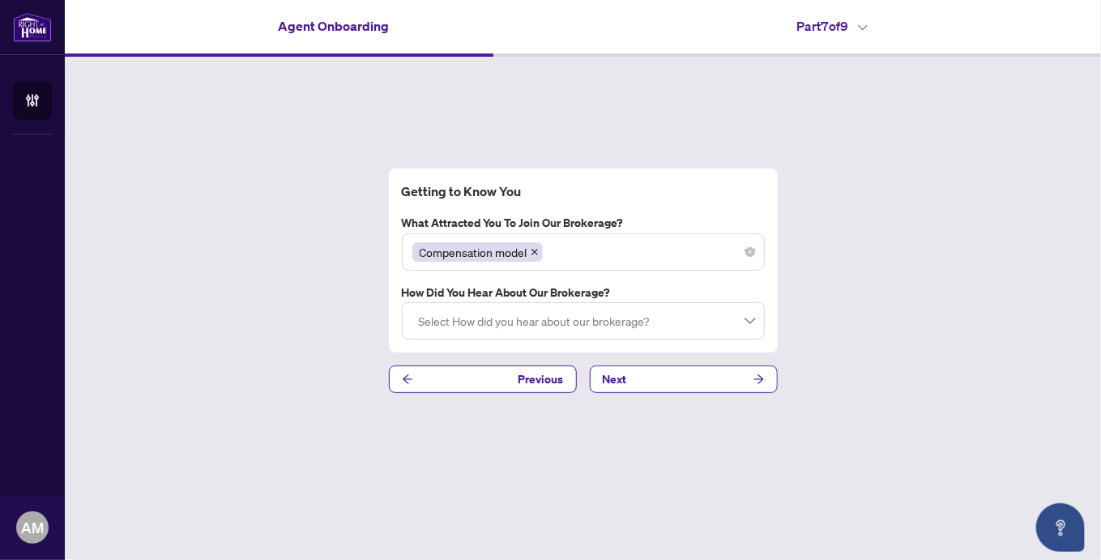
click at [794, 345] on div "Getting to Know You What attracted you to join our brokerage? Compensation mode…" at bounding box center [583, 281] width 1036 height 448
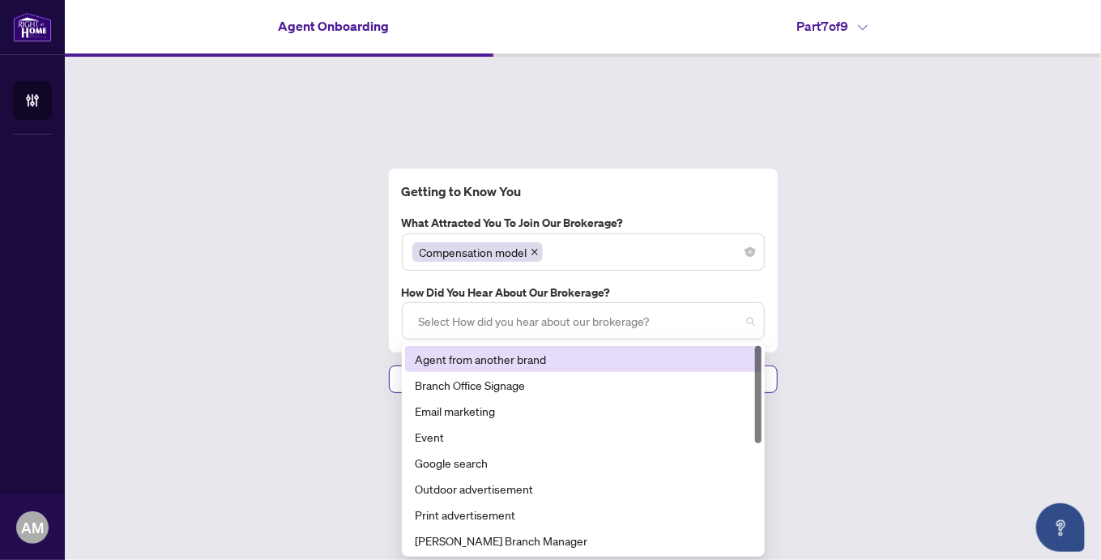
click at [748, 321] on div at bounding box center [583, 320] width 342 height 29
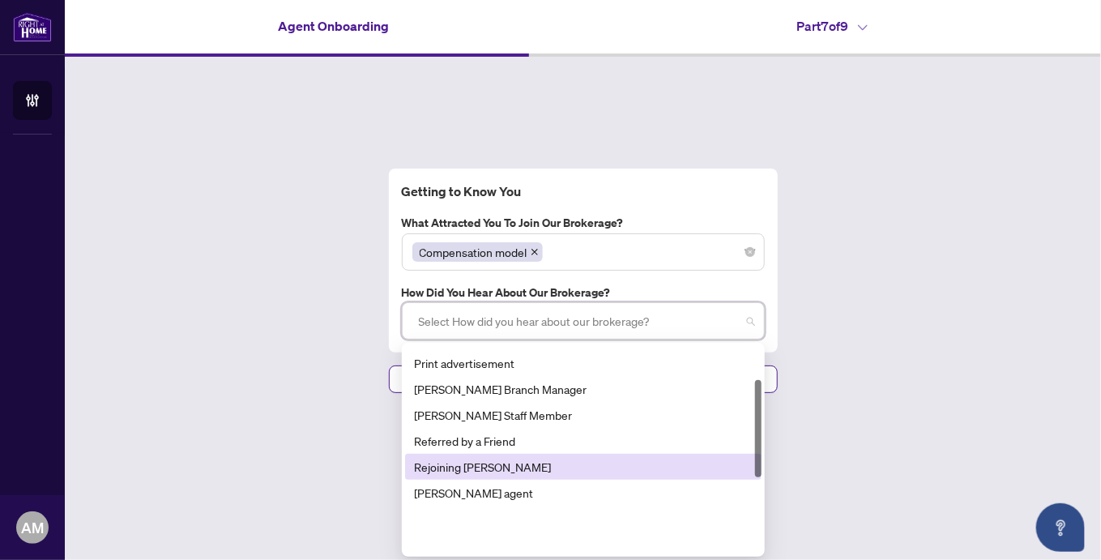
scroll to position [70, 0]
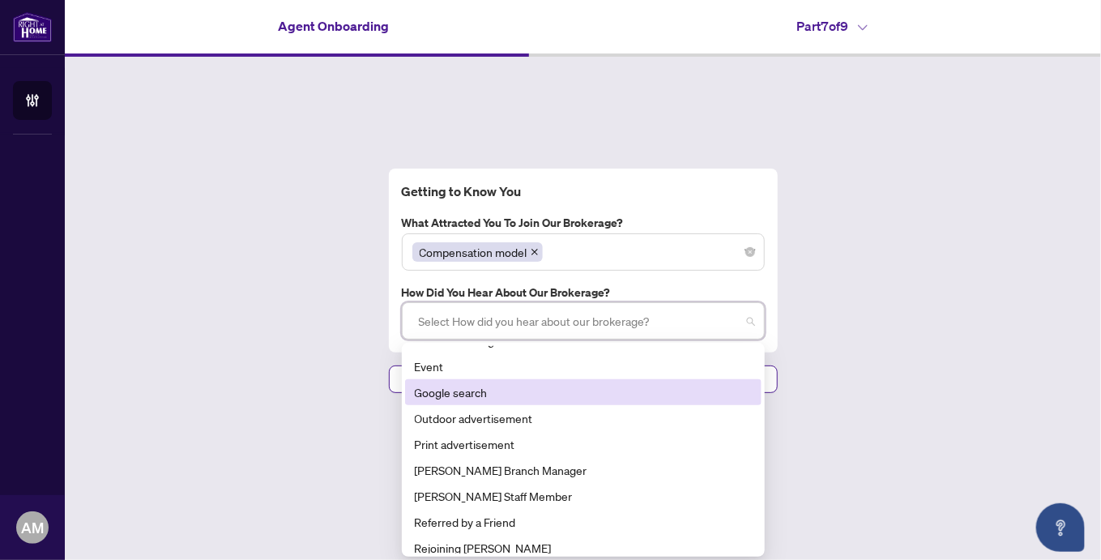
click at [443, 395] on div "Google search" at bounding box center [583, 392] width 337 height 18
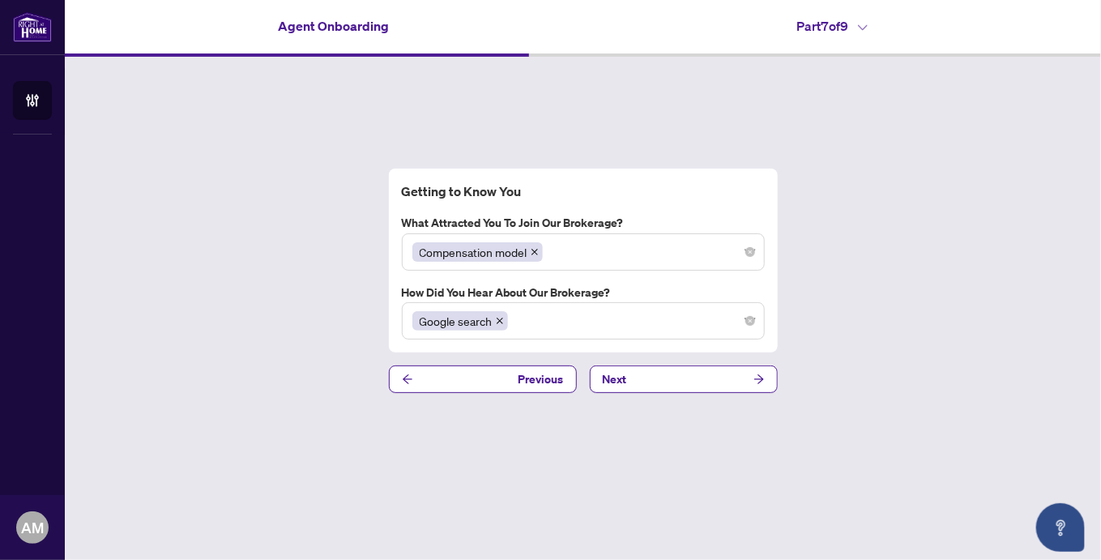
click at [870, 436] on div "Getting to Know You What attracted you to join our brokerage? Compensation mode…" at bounding box center [583, 281] width 1036 height 448
click at [758, 380] on icon "arrow-right" at bounding box center [758, 378] width 11 height 11
click at [756, 381] on icon "arrow-right" at bounding box center [758, 378] width 11 height 11
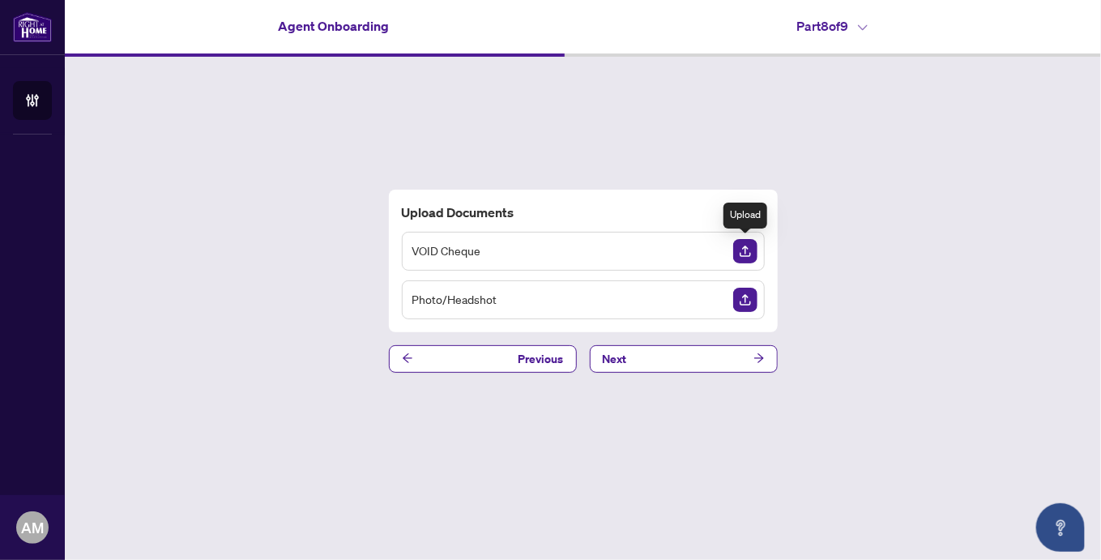
click at [741, 253] on img "Upload Document" at bounding box center [745, 251] width 24 height 24
click at [747, 295] on img "Upload Document" at bounding box center [745, 300] width 24 height 24
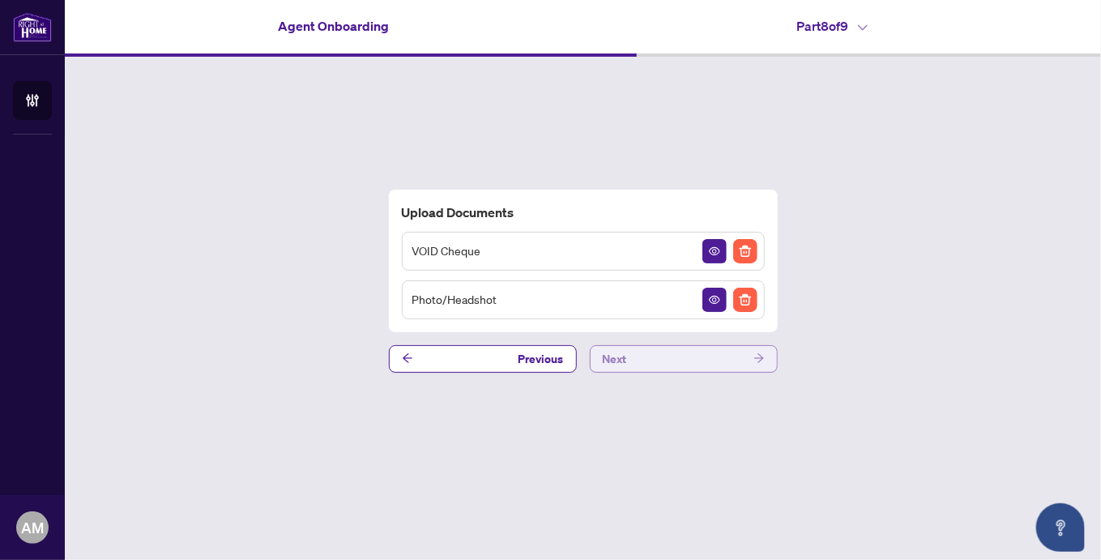
click at [661, 364] on button "Next" at bounding box center [684, 359] width 188 height 28
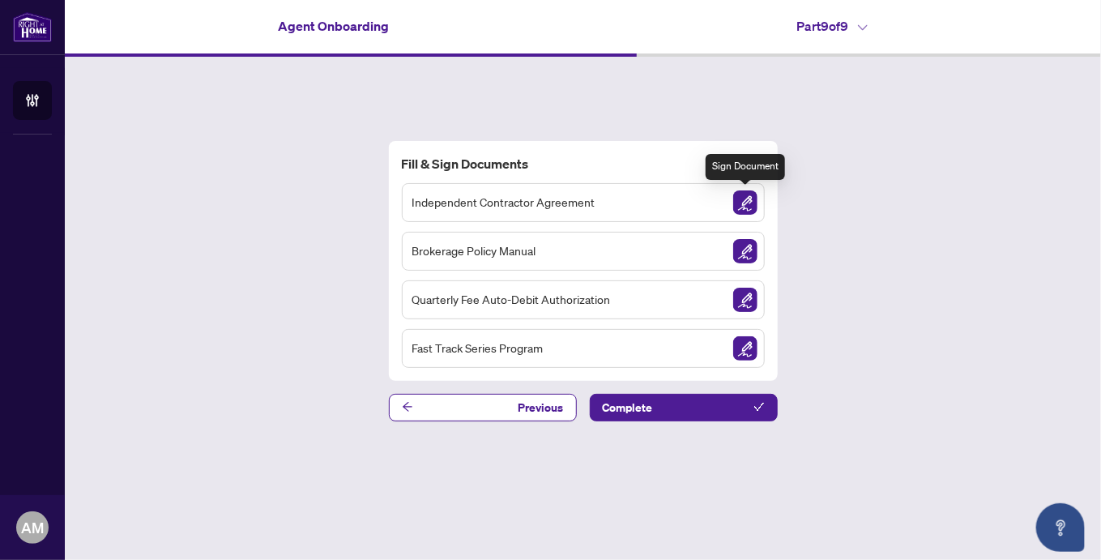
click at [744, 205] on img "Sign Document" at bounding box center [745, 202] width 24 height 24
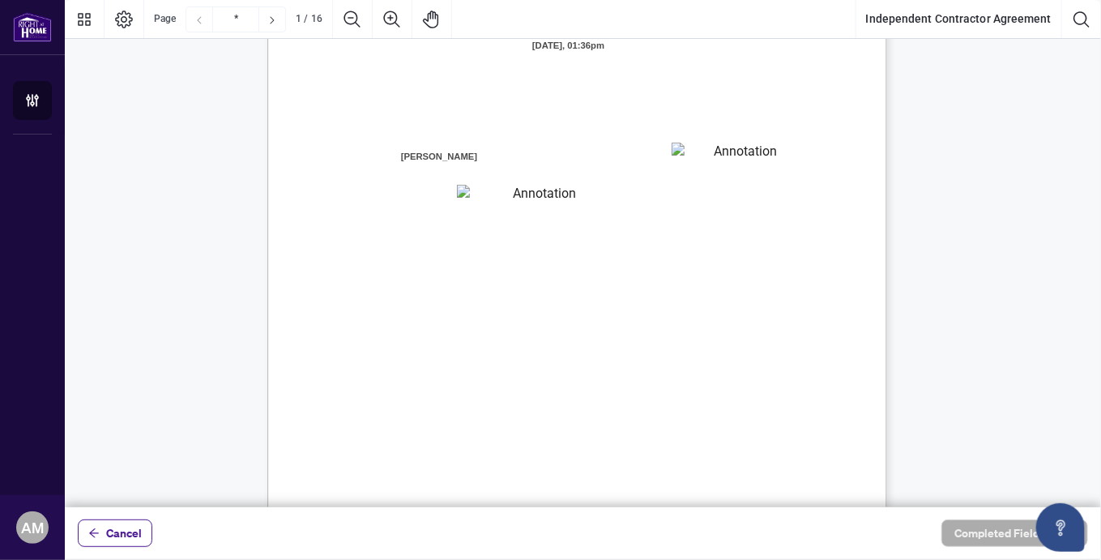
scroll to position [243, 0]
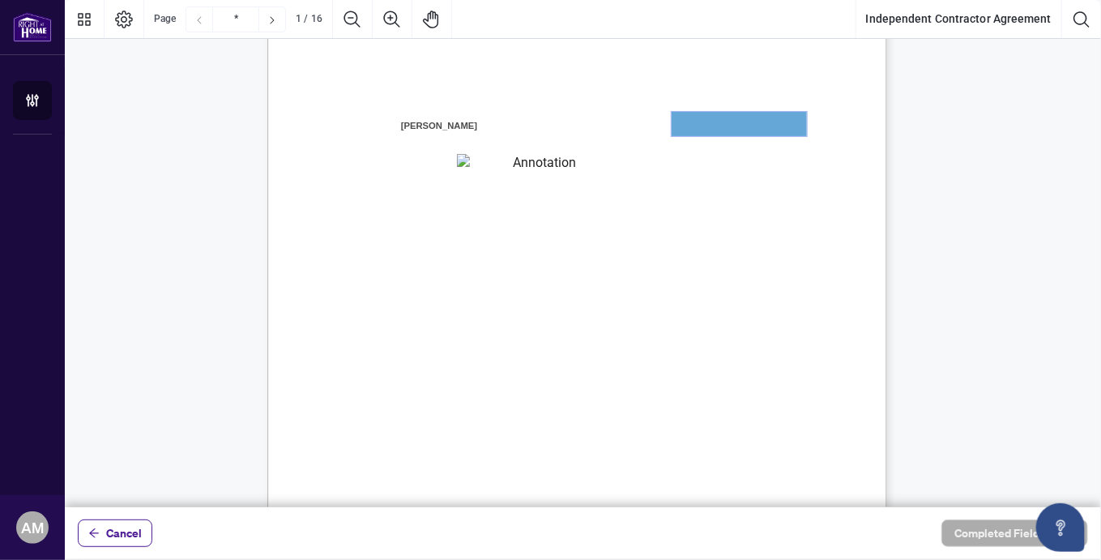
click at [693, 121] on textarea "01JXFR56RBW9B4NE74B50HY96A" at bounding box center [738, 124] width 135 height 24
click at [704, 119] on textarea "01JXFR56RBW9B4NE74B50HY96A" at bounding box center [738, 124] width 135 height 24
click at [679, 132] on textarea "01JXFR56RBW9B4NE74B50HY96A" at bounding box center [738, 124] width 135 height 24
click at [679, 131] on textarea "01JXFR56RBW9B4NE74B50HY96A" at bounding box center [738, 124] width 135 height 24
click at [715, 122] on textarea "01JXFR56RBW9B4NE74B50HY96A" at bounding box center [738, 124] width 135 height 24
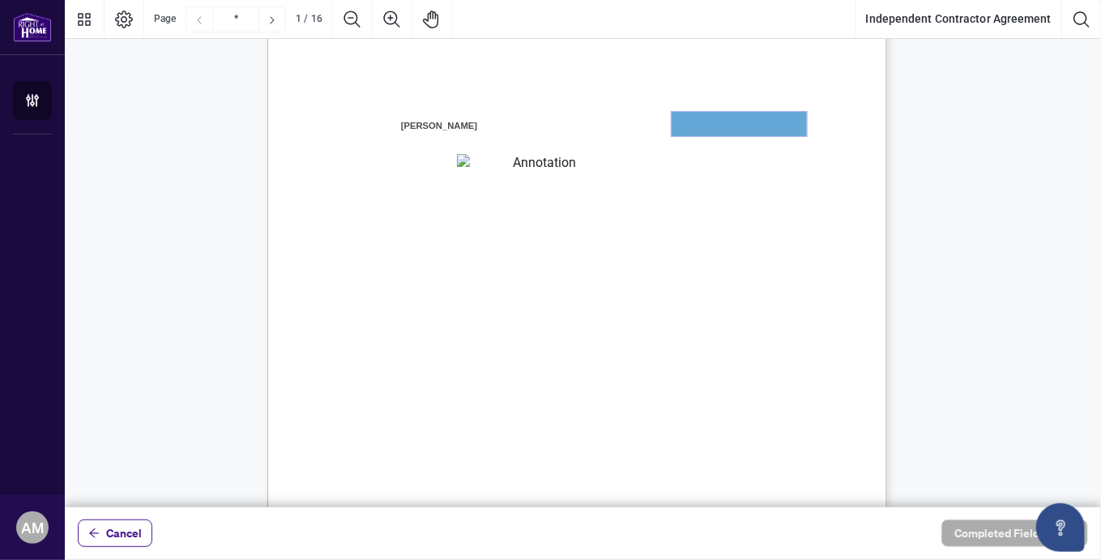
click at [688, 124] on textarea "01JXFR56RBW9B4NE74B50HY96A" at bounding box center [738, 124] width 135 height 24
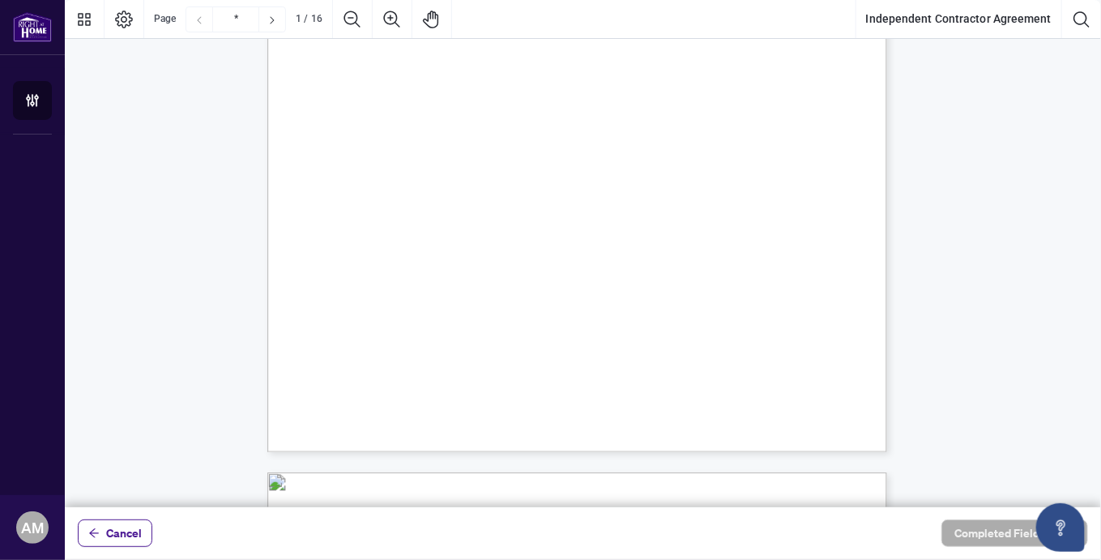
scroll to position [0, 0]
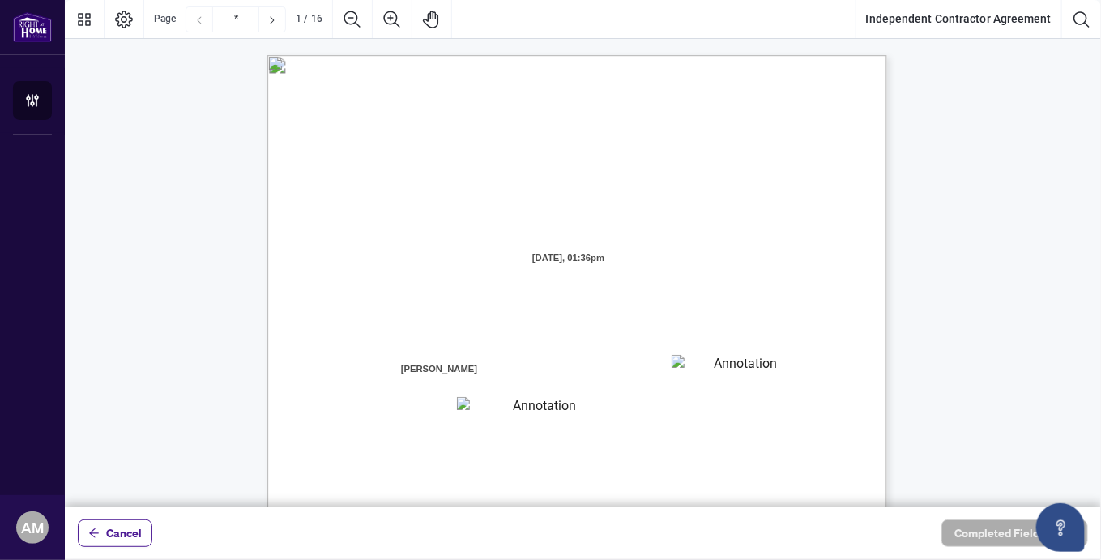
click at [367, 346] on span "AND:" at bounding box center [353, 350] width 27 height 15
click at [367, 351] on span "AND:" at bounding box center [353, 350] width 27 height 15
click at [688, 359] on textarea "01JXFR56RBW9B4NE74B50HY96A" at bounding box center [738, 367] width 135 height 24
click at [474, 368] on span "[PERSON_NAME]" at bounding box center [438, 369] width 81 height 24
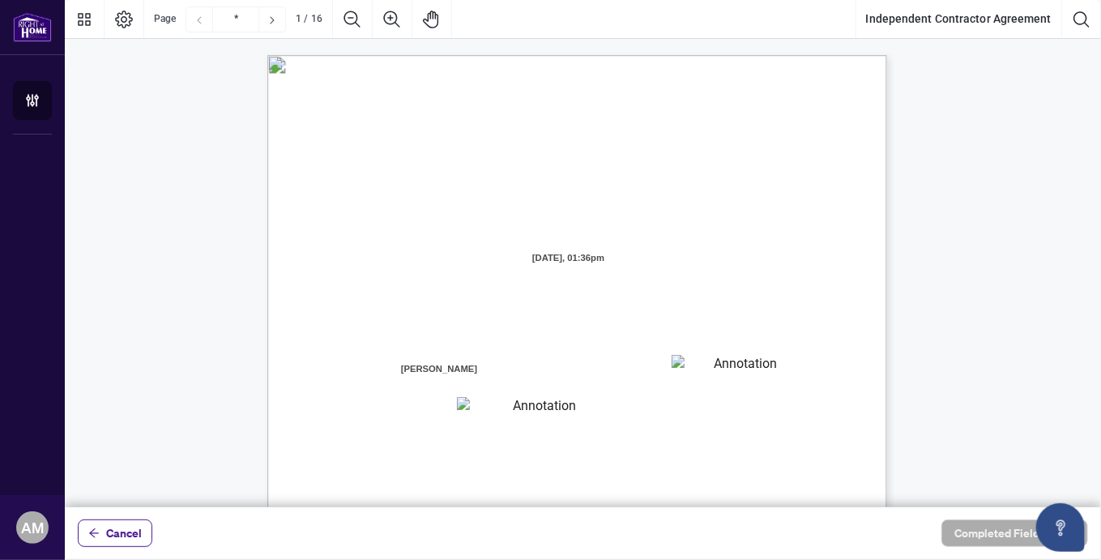
click at [474, 368] on span "[PERSON_NAME]" at bounding box center [438, 369] width 81 height 24
click at [498, 373] on div "INDEPENDENT CONTRACTOR AGREEMENT THIS AGREEMENT is made as of (the “Effective D…" at bounding box center [654, 556] width 774 height 1003
click at [499, 373] on div "INDEPENDENT CONTRACTOR AGREEMENT THIS AGREEMENT is made as of (the “Effective D…" at bounding box center [654, 556] width 774 height 1003
click at [478, 367] on span "[PERSON_NAME]" at bounding box center [438, 369] width 81 height 24
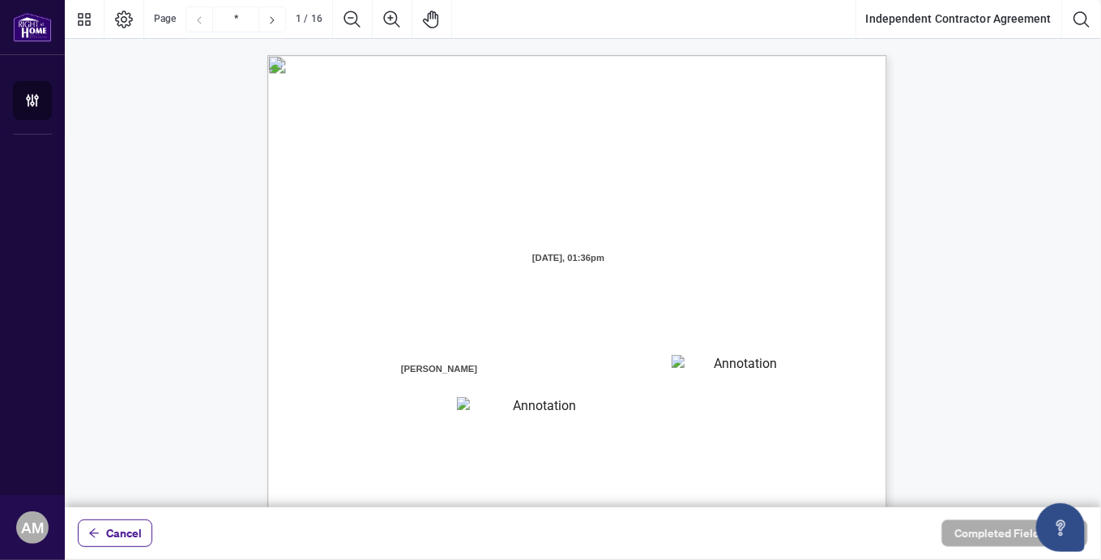
click at [479, 364] on span "[PERSON_NAME]" at bounding box center [438, 369] width 81 height 24
click at [715, 373] on textarea "01JXFR56RBW9B4NE74B50HY96A" at bounding box center [738, 367] width 135 height 24
click at [478, 411] on textarea "01JXFR5G7WY784SRRAXFKCWCJR" at bounding box center [539, 408] width 164 height 22
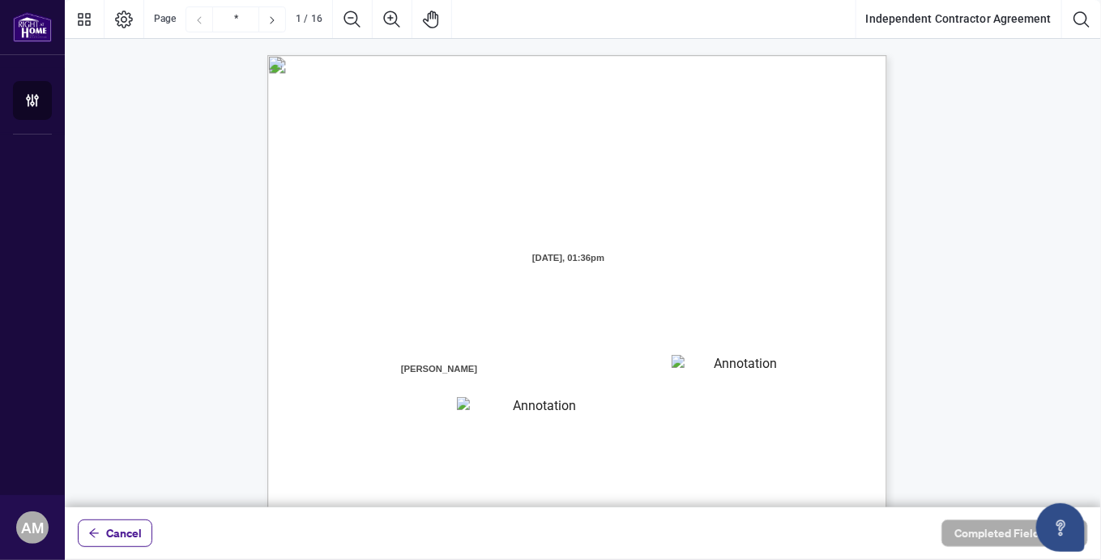
click at [481, 370] on div "INDEPENDENT CONTRACTOR AGREEMENT THIS AGREEMENT is made as of (the “Effective D…" at bounding box center [654, 556] width 774 height 1003
click at [701, 376] on textarea "01JXFR56RBW9B4NE74B50HY96A" at bounding box center [738, 367] width 135 height 24
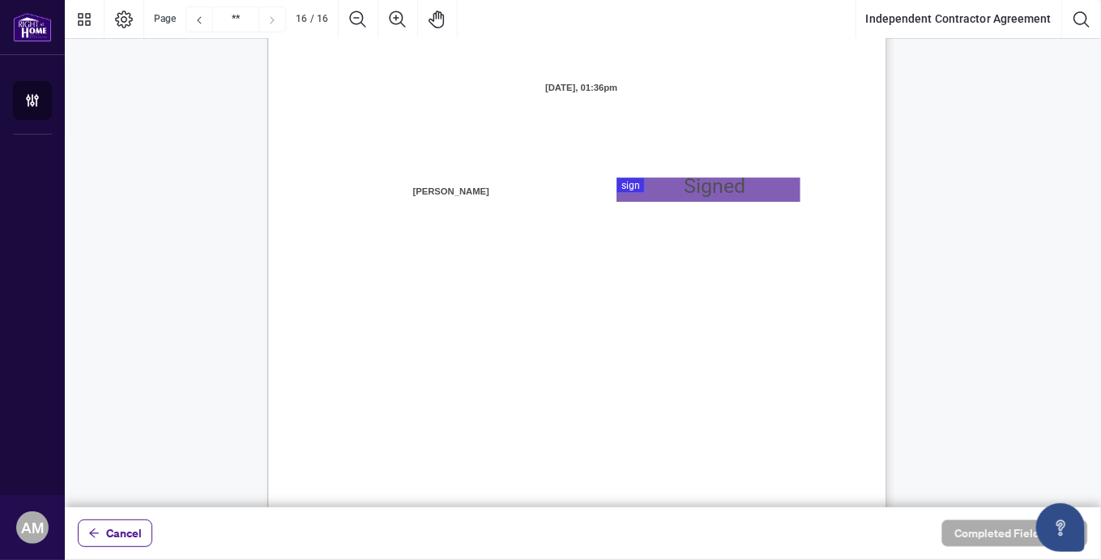
scroll to position [12391, 0]
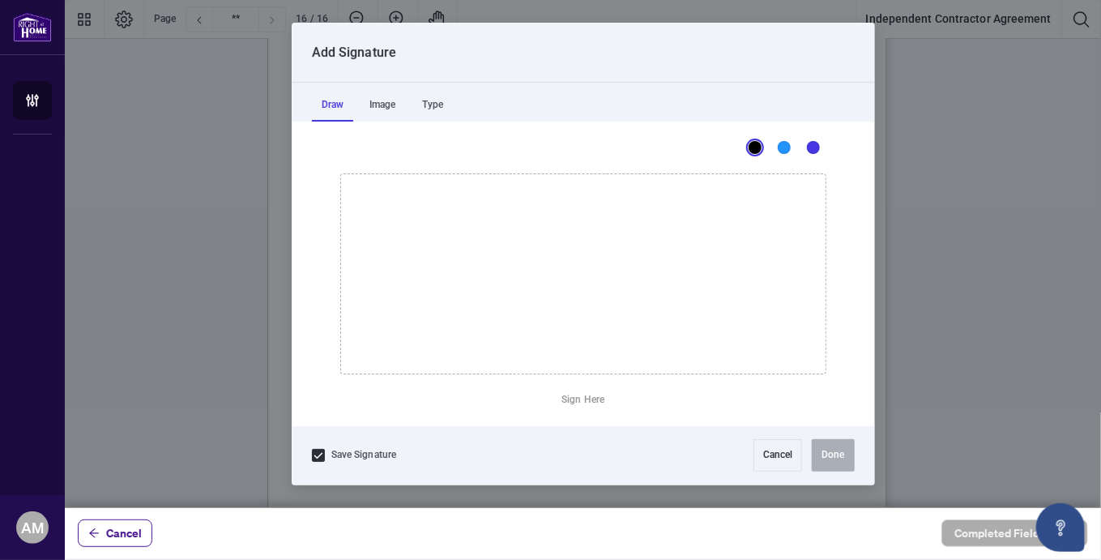
click at [637, 184] on div at bounding box center [583, 253] width 1036 height 507
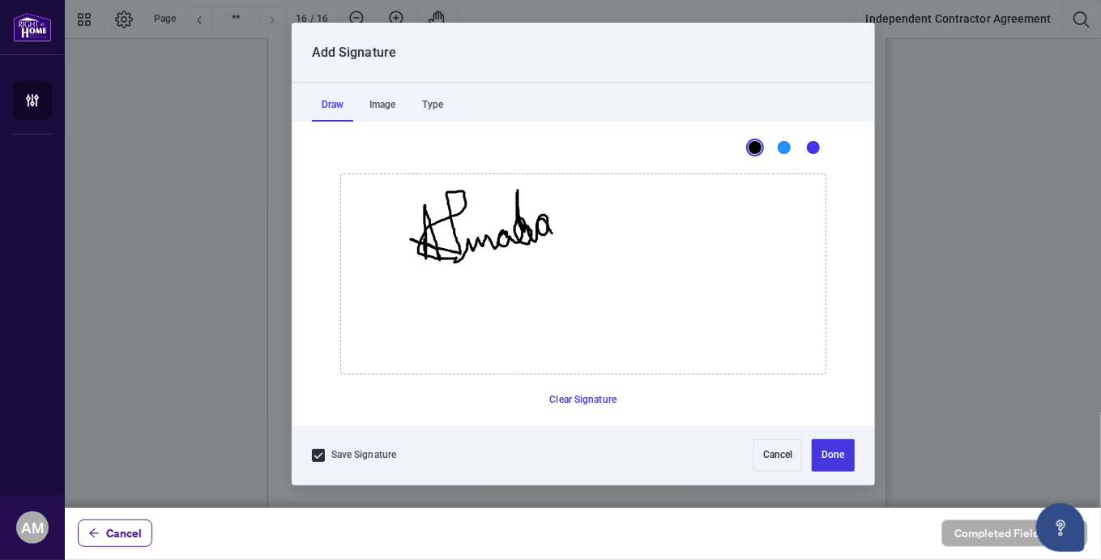
drag, startPoint x: 424, startPoint y: 239, endPoint x: 552, endPoint y: 232, distance: 128.1
click at [552, 232] on icon "Drawing canvas" at bounding box center [583, 273] width 484 height 199
click at [555, 395] on button "Clear Signature" at bounding box center [583, 400] width 80 height 26
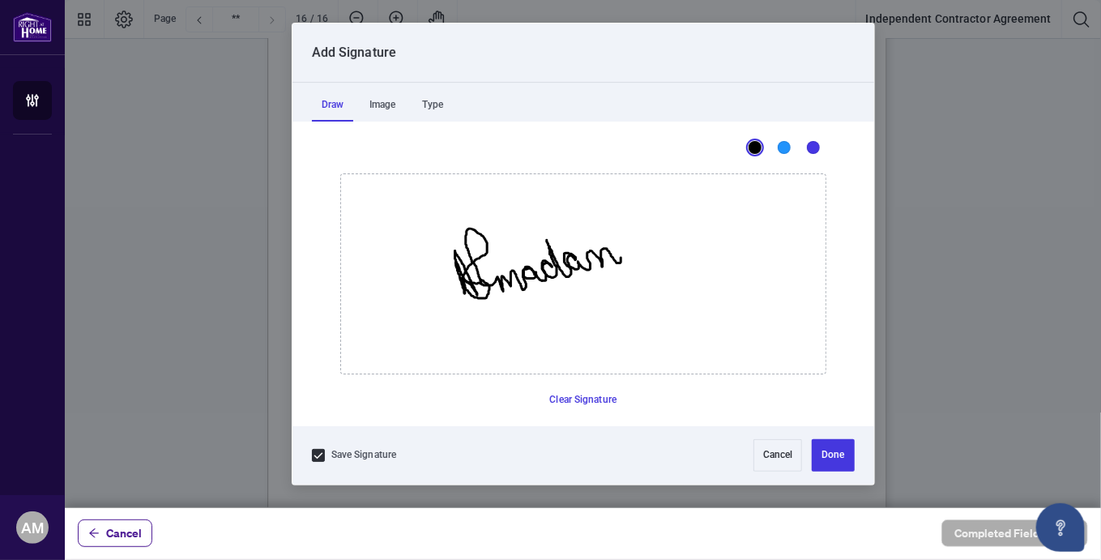
drag, startPoint x: 455, startPoint y: 262, endPoint x: 607, endPoint y: 266, distance: 151.5
click at [617, 258] on icon "Drawing canvas" at bounding box center [583, 273] width 484 height 199
drag, startPoint x: 467, startPoint y: 312, endPoint x: 628, endPoint y: 275, distance: 164.4
click at [628, 275] on icon "Drawing canvas" at bounding box center [583, 273] width 484 height 199
click at [830, 456] on button "Done" at bounding box center [832, 455] width 42 height 32
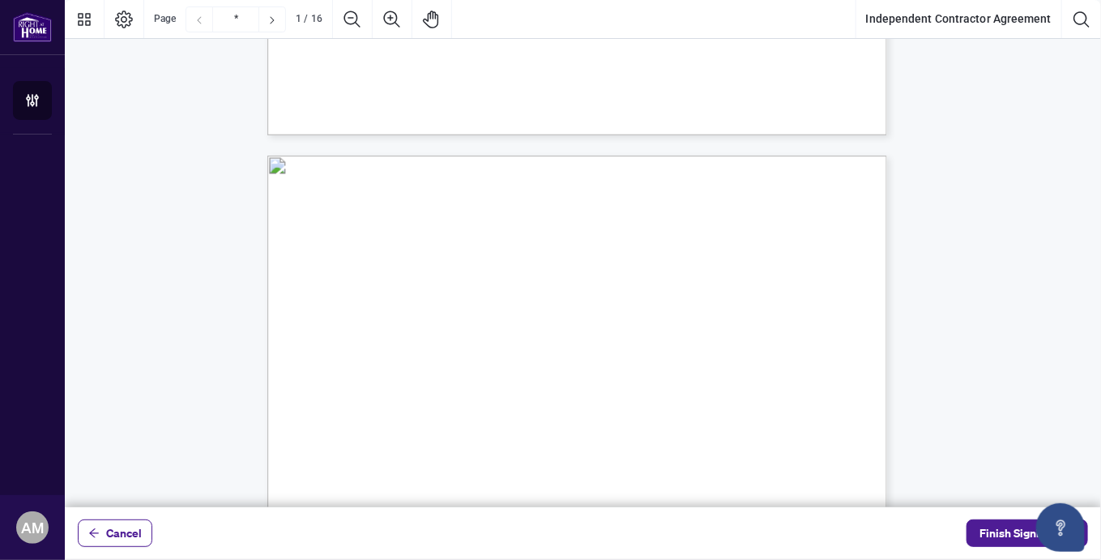
type input "*"
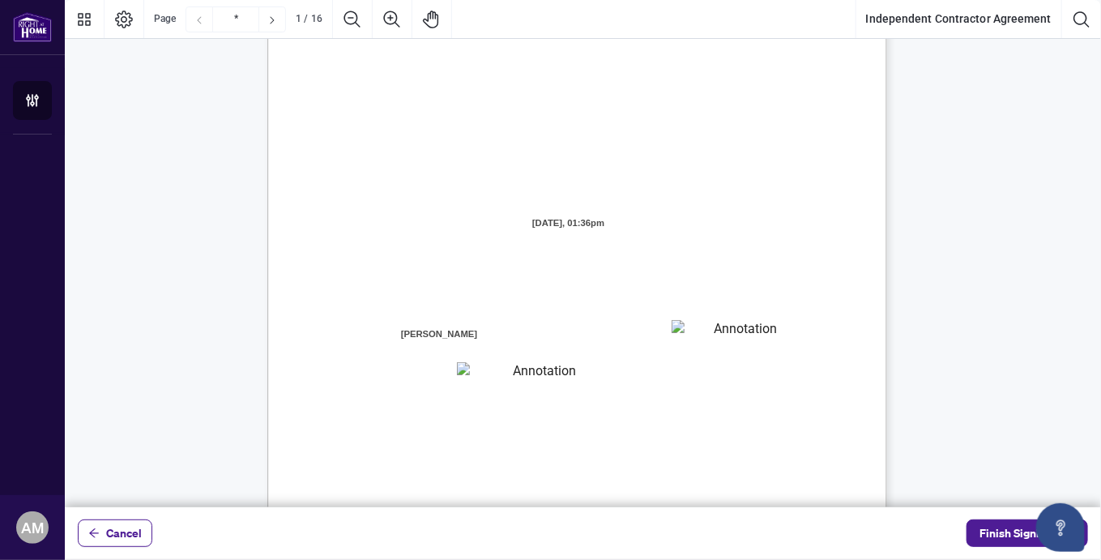
scroll to position [0, 0]
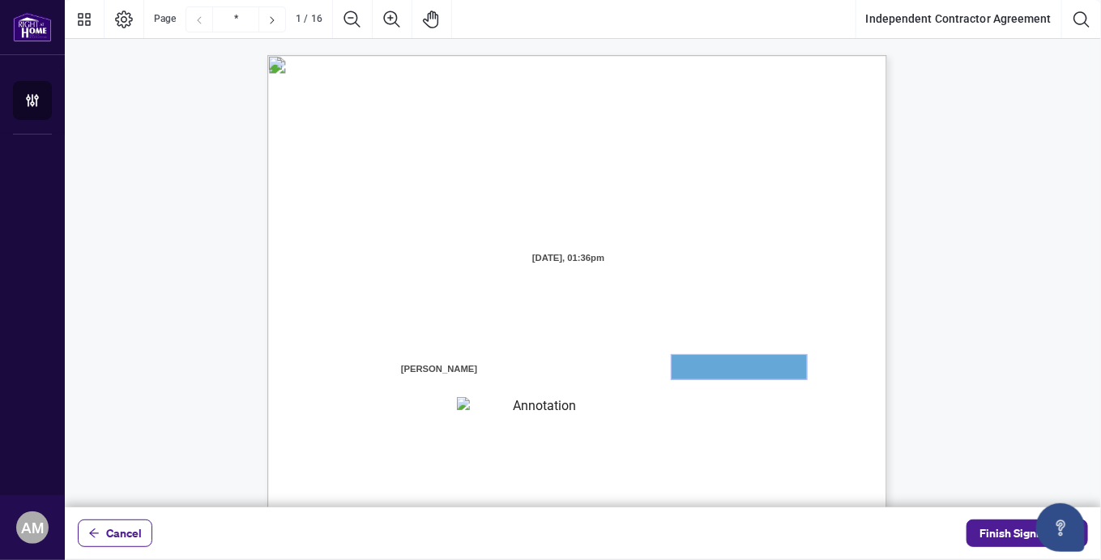
click at [692, 368] on textarea "01JXFR56RBW9B4NE74B50HY96A" at bounding box center [738, 367] width 135 height 24
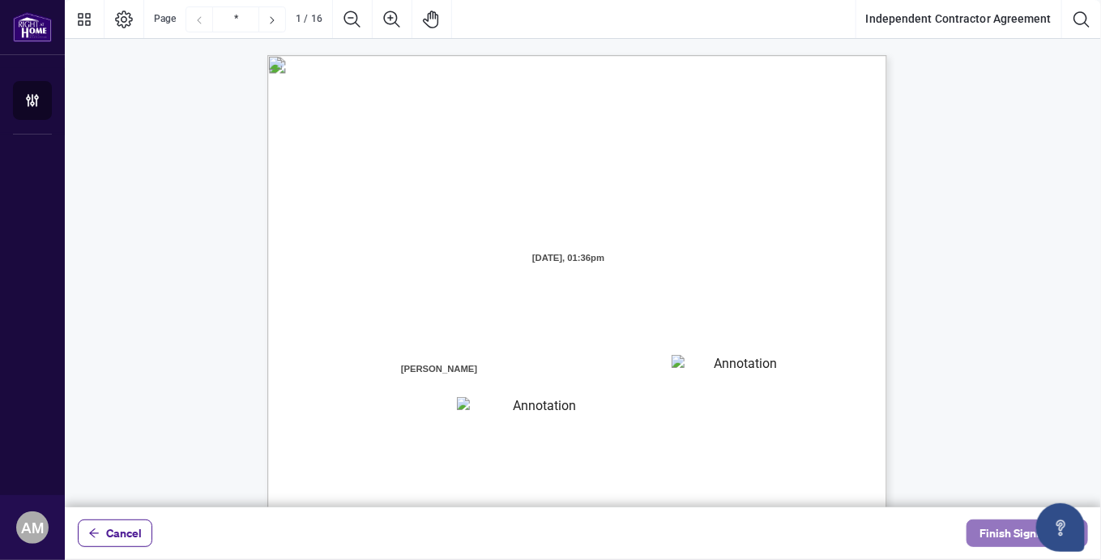
click at [1006, 537] on span "Finish Signing" at bounding box center [1015, 533] width 73 height 26
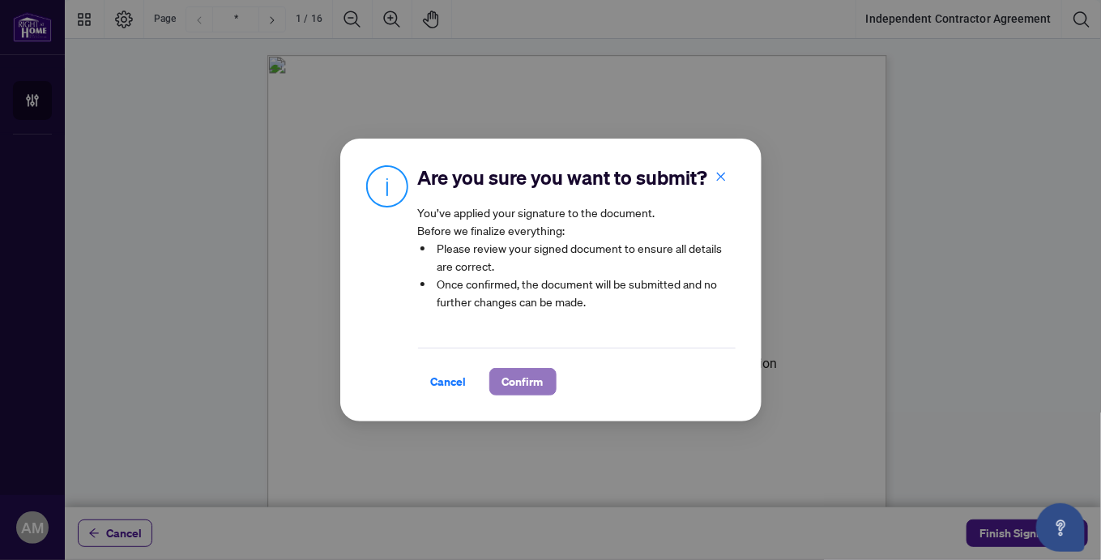
click at [526, 384] on span "Confirm" at bounding box center [522, 381] width 41 height 26
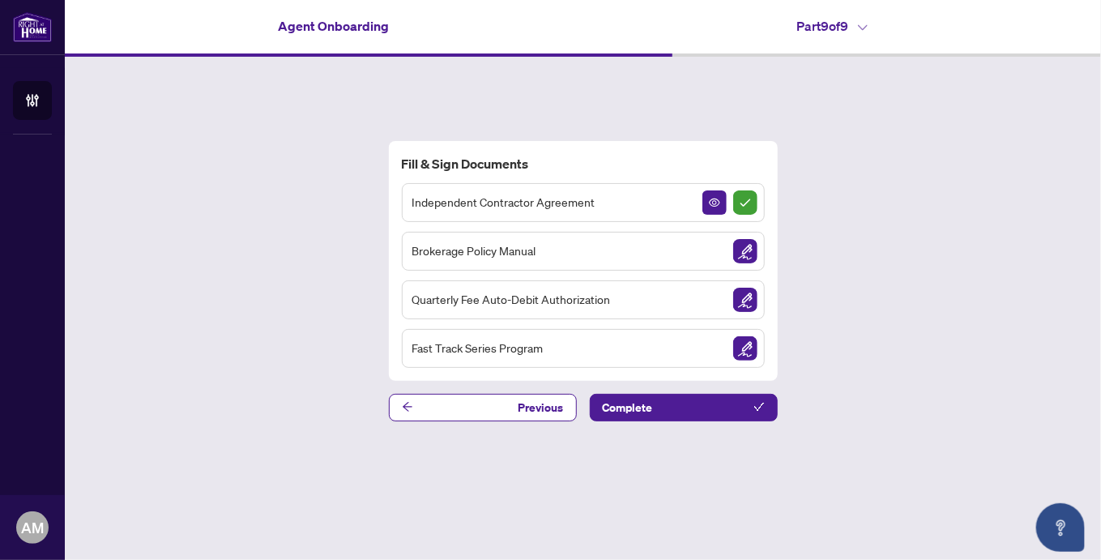
drag, startPoint x: 635, startPoint y: 409, endPoint x: 597, endPoint y: 501, distance: 99.9
click at [597, 501] on div "Fill & Sign Documents Independent Contractor Agreement Brokerage Policy Manual …" at bounding box center [583, 281] width 1036 height 448
click at [749, 252] on img "Sign Document" at bounding box center [745, 251] width 24 height 24
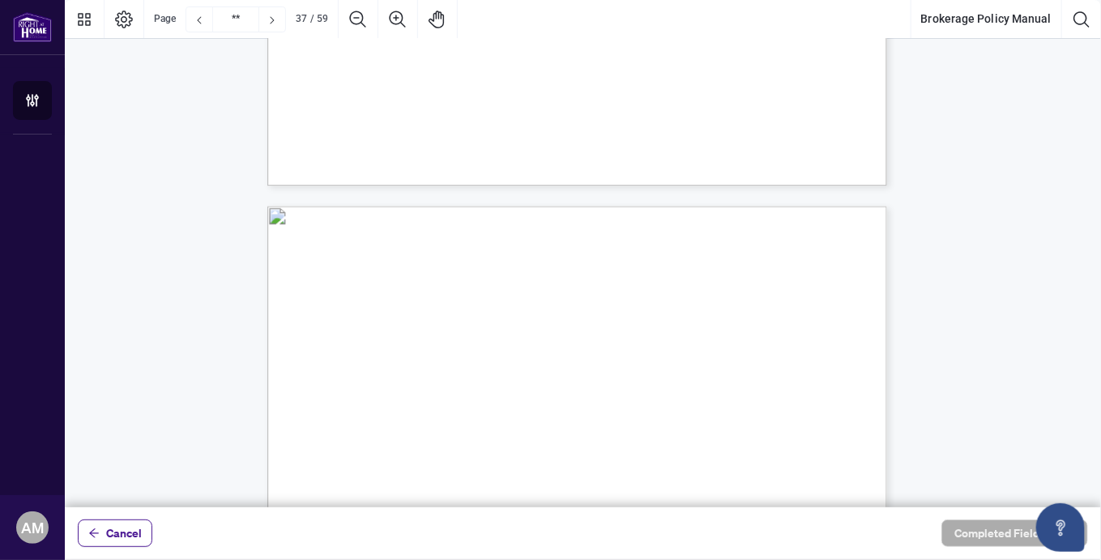
scroll to position [29479, 0]
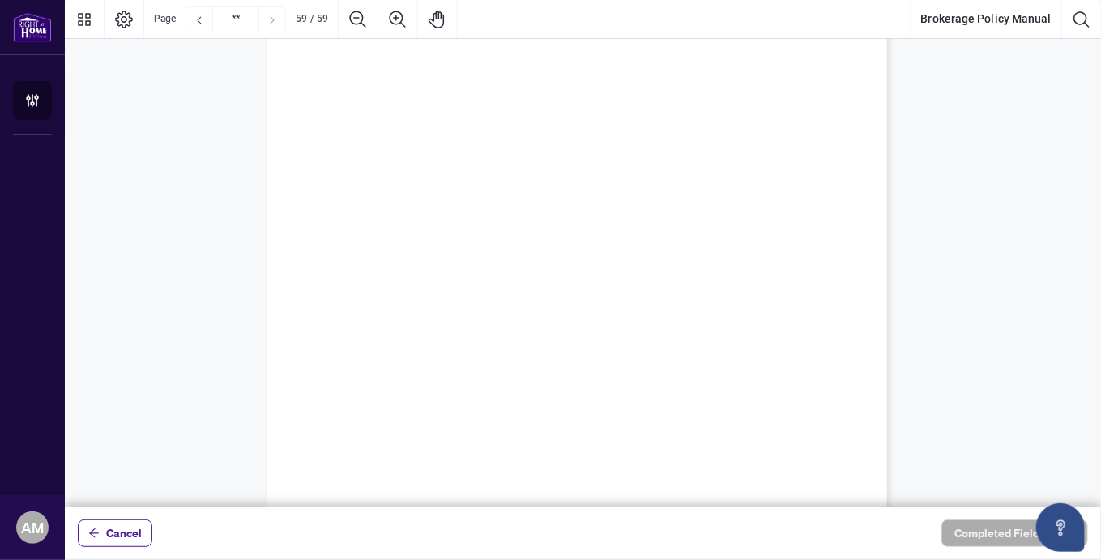
type input "**"
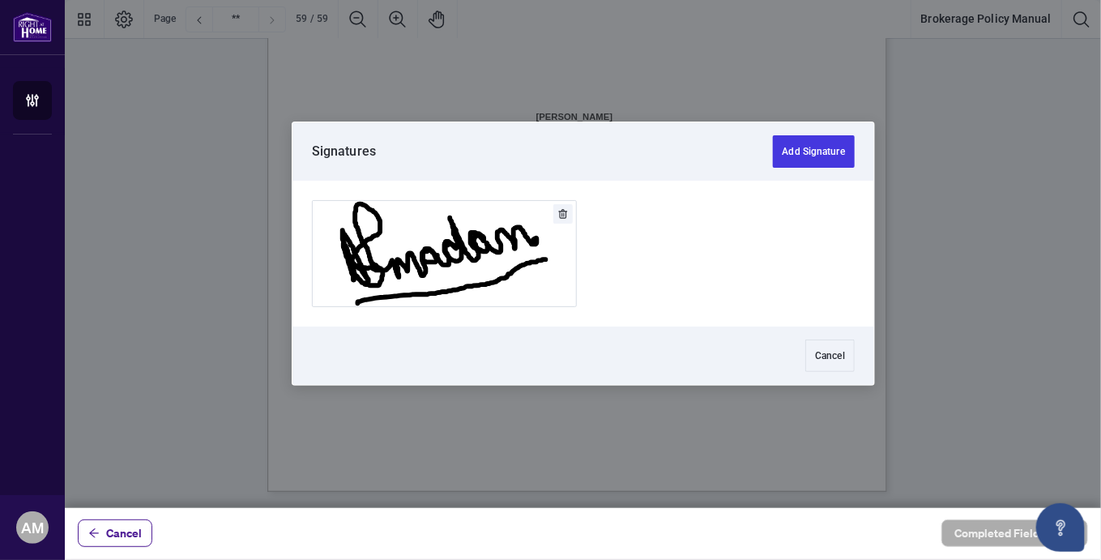
click at [459, 142] on div at bounding box center [583, 253] width 1036 height 507
click at [794, 154] on button "Add Signature" at bounding box center [813, 151] width 82 height 32
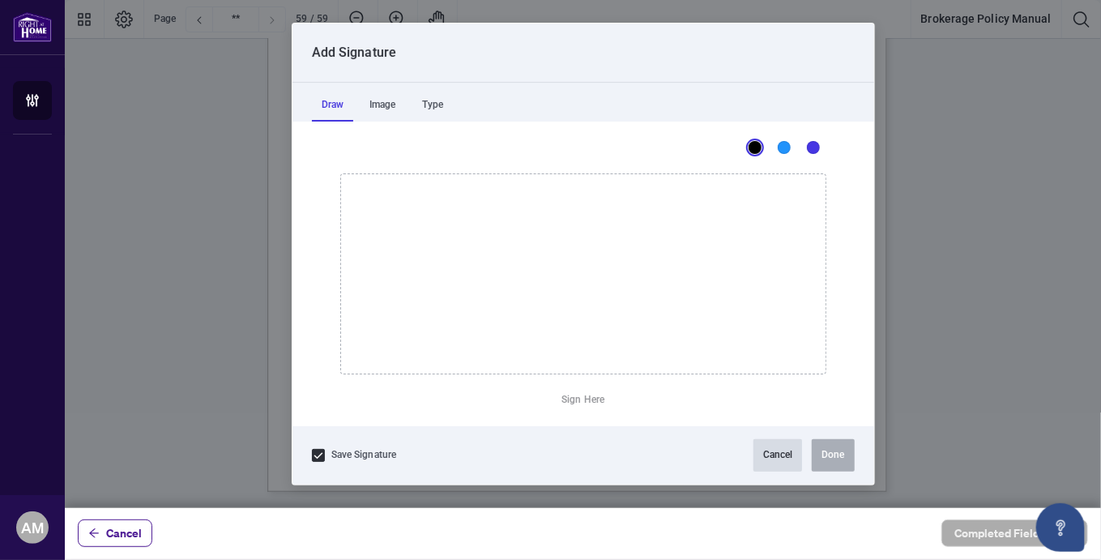
click at [780, 458] on button "Cancel" at bounding box center [777, 455] width 49 height 32
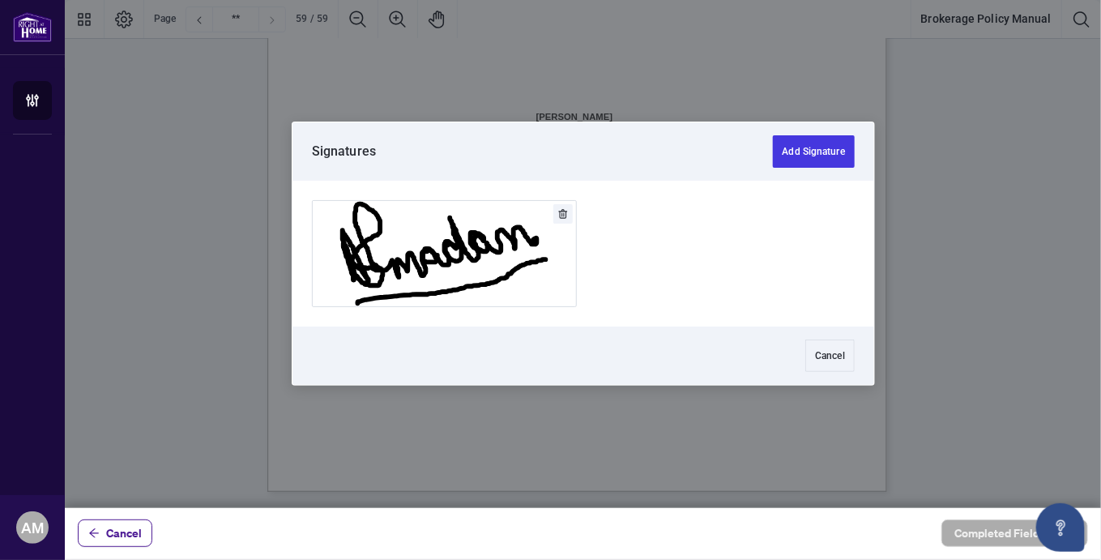
click at [458, 139] on div at bounding box center [583, 253] width 1036 height 507
click at [449, 236] on button "Add Signature" at bounding box center [444, 253] width 263 height 105
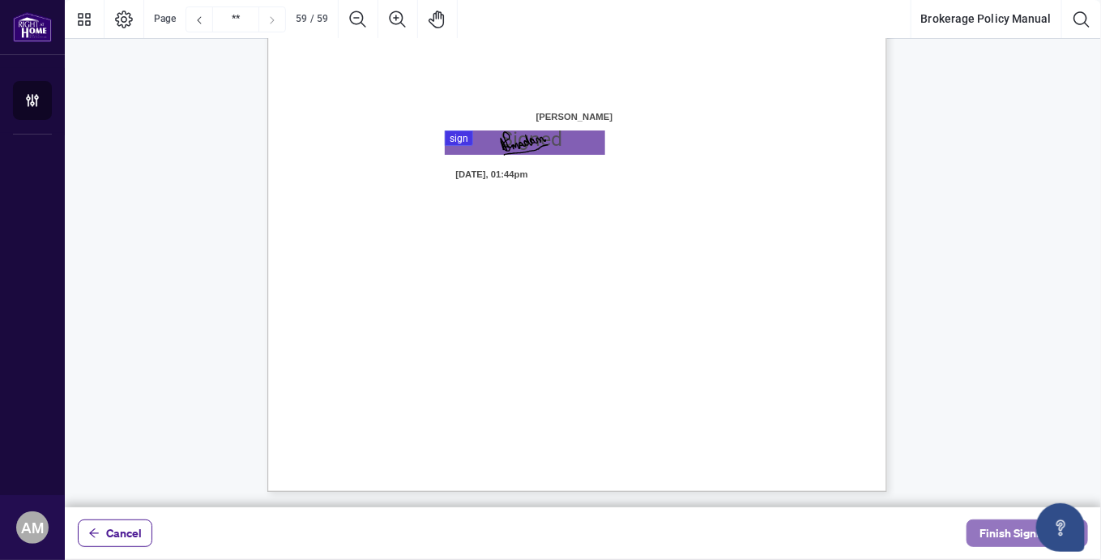
click at [1011, 535] on span "Finish Signing" at bounding box center [1015, 533] width 73 height 26
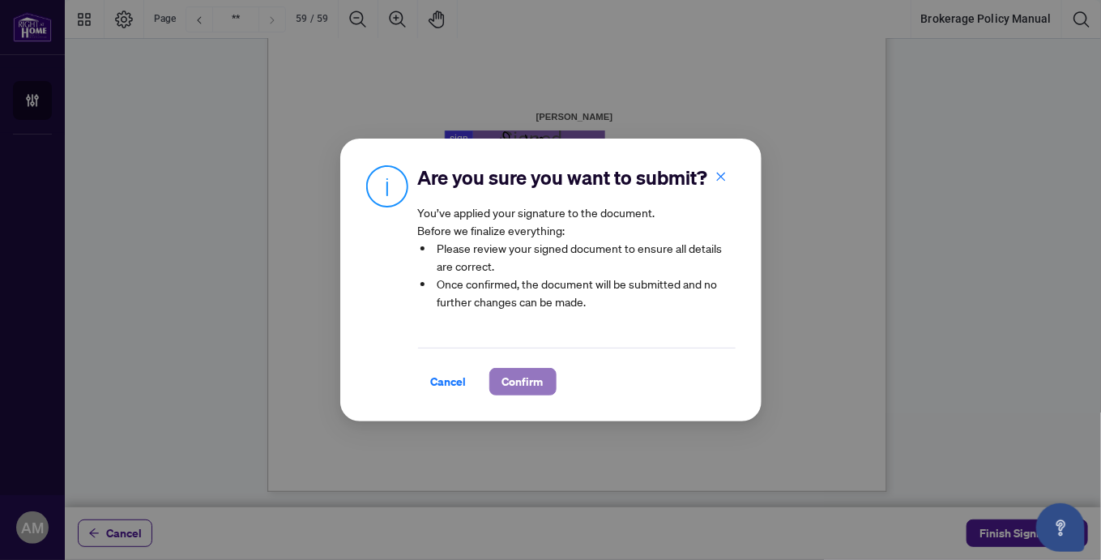
click at [518, 390] on span "Confirm" at bounding box center [522, 381] width 41 height 26
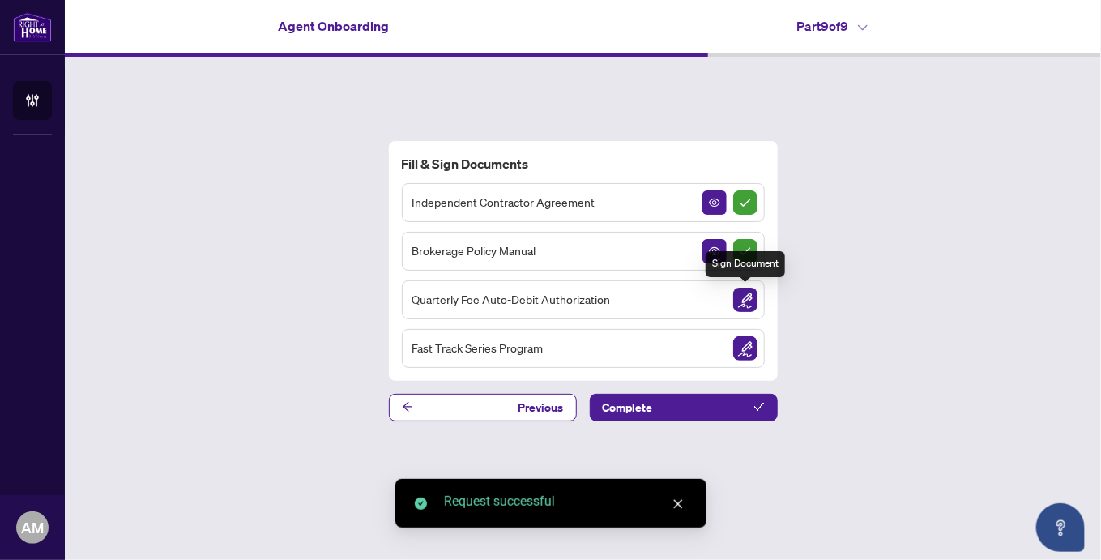
click at [745, 300] on img "Sign Document" at bounding box center [745, 300] width 24 height 24
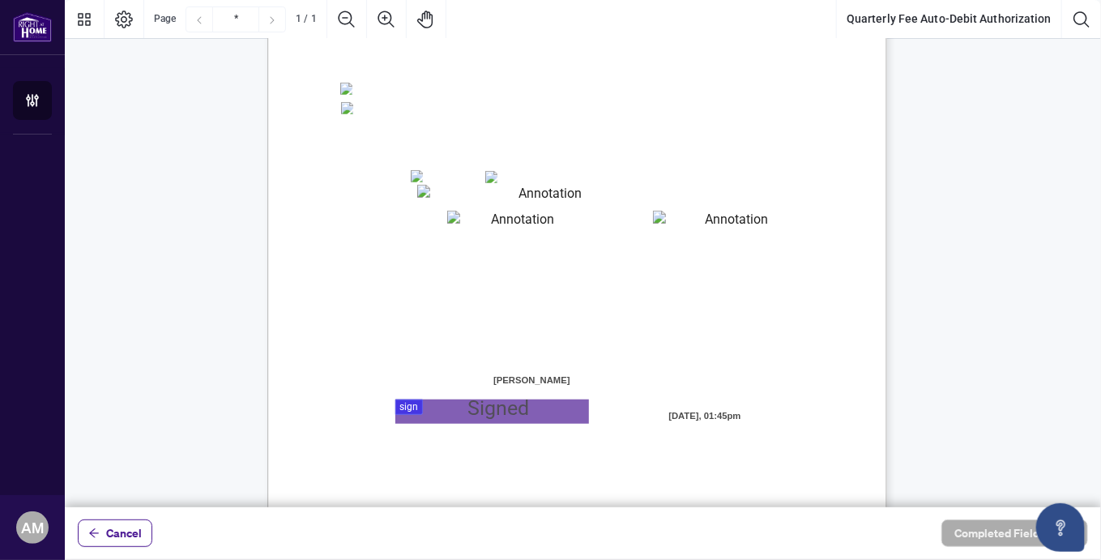
scroll to position [365, 0]
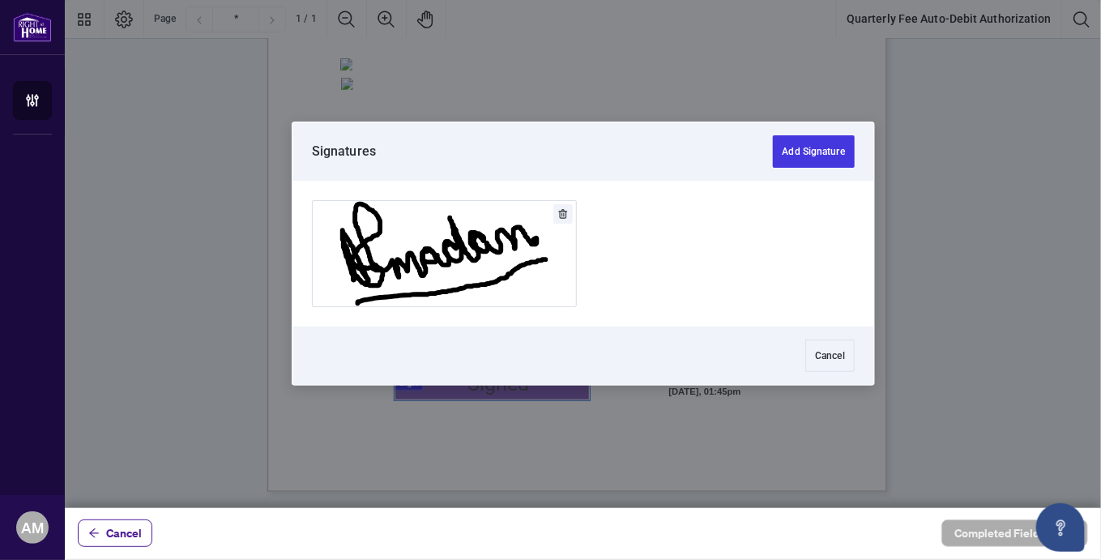
click at [407, 377] on div at bounding box center [583, 253] width 1036 height 507
click at [432, 286] on button "Add Signature" at bounding box center [444, 253] width 263 height 105
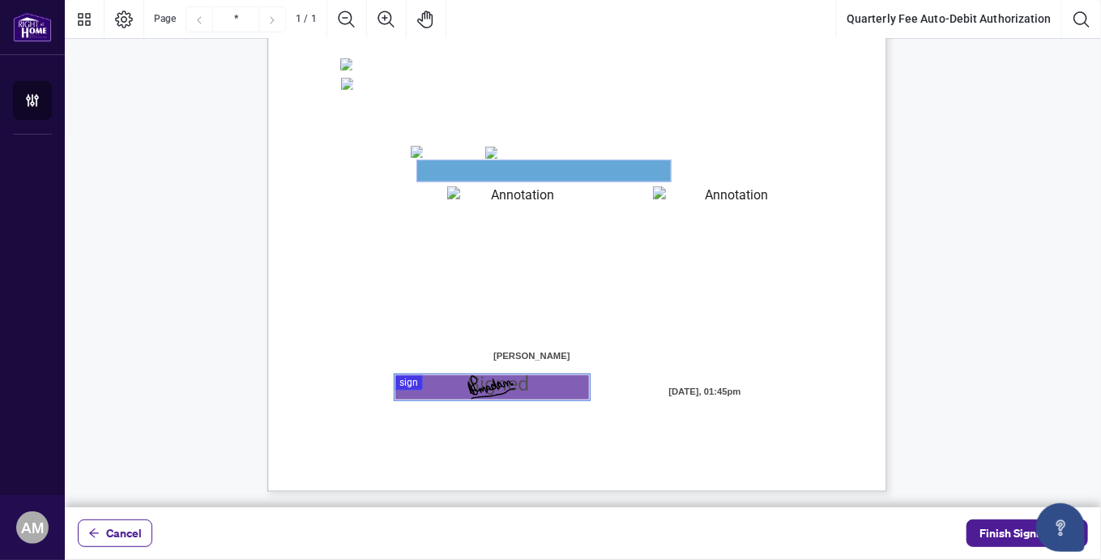
click at [442, 168] on textarea "01JYSH6N3QG8E1WFK6KJHV1ZM9" at bounding box center [543, 170] width 253 height 21
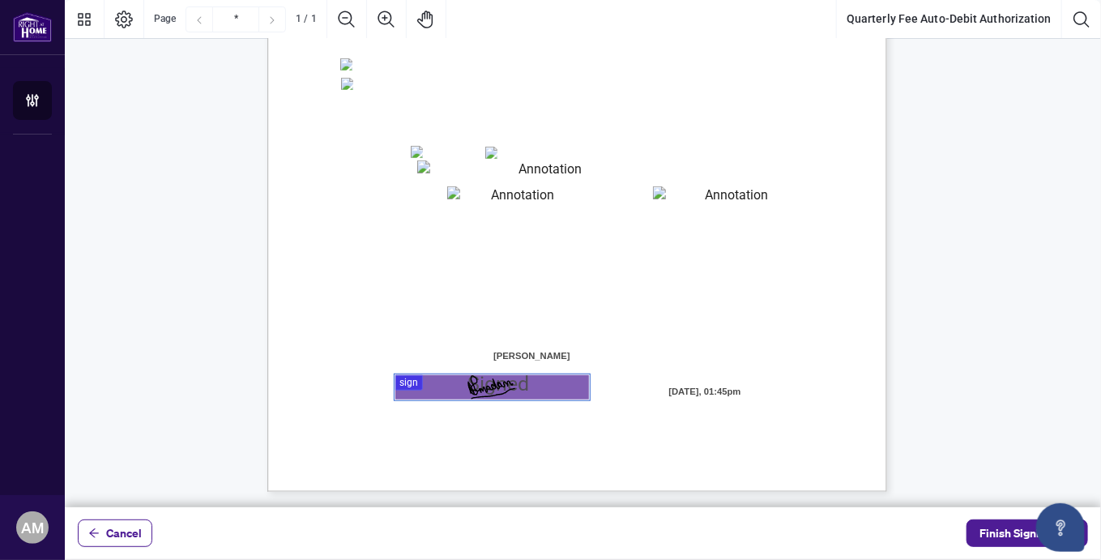
click at [633, 315] on span "Authorized Debit and the transaction is unsuccessful, I authorize Right at Home…" at bounding box center [545, 322] width 410 height 14
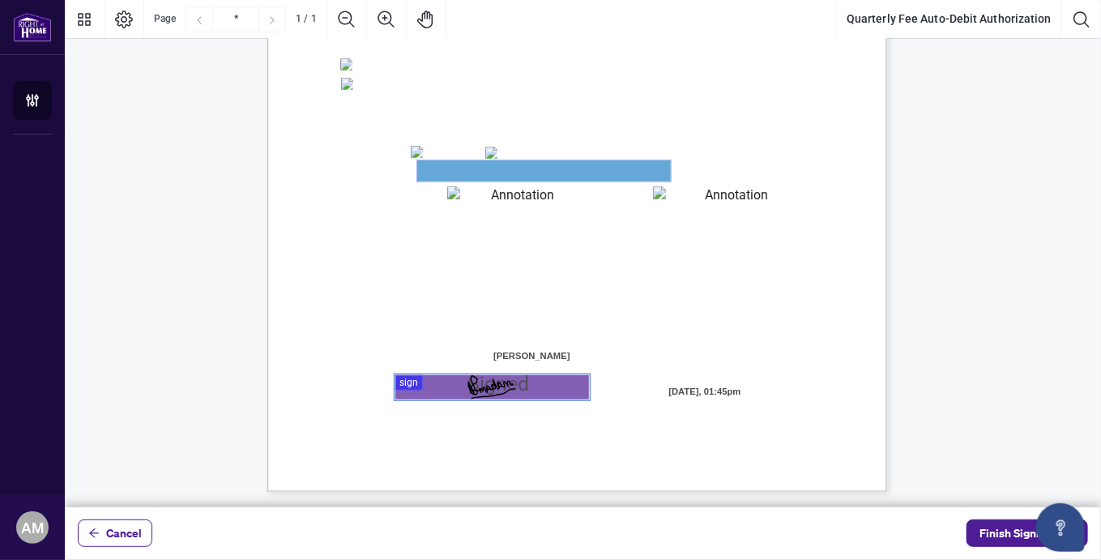
click at [445, 170] on textarea "01JYSH6N3QG8E1WFK6KJHV1ZM9" at bounding box center [543, 170] width 253 height 21
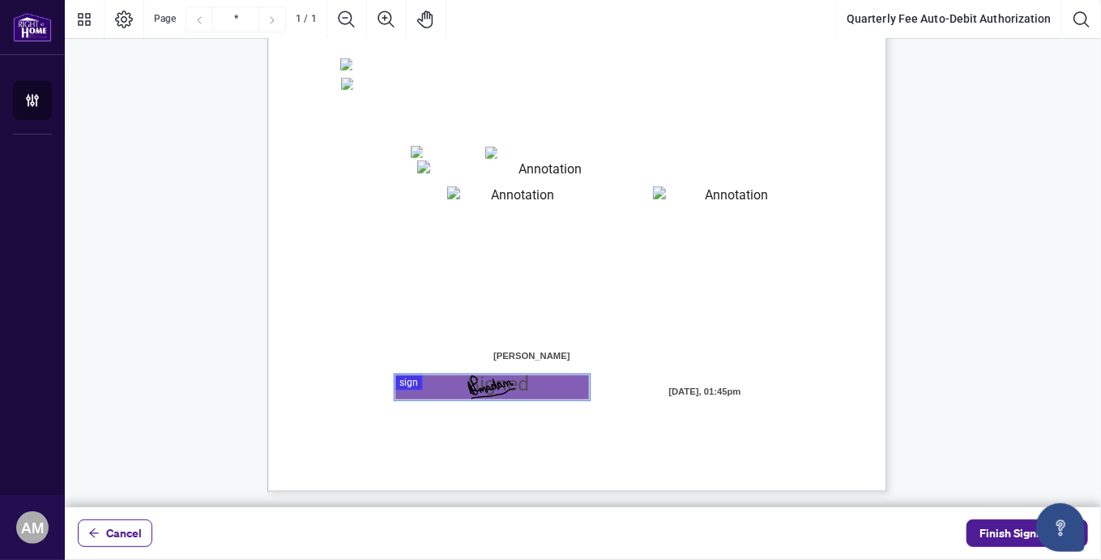
click at [441, 168] on textarea "01JYSH6N3QG8E1WFK6KJHV1ZM9" at bounding box center [543, 170] width 253 height 20
click at [1002, 535] on span "Finish Signing" at bounding box center [1015, 533] width 73 height 26
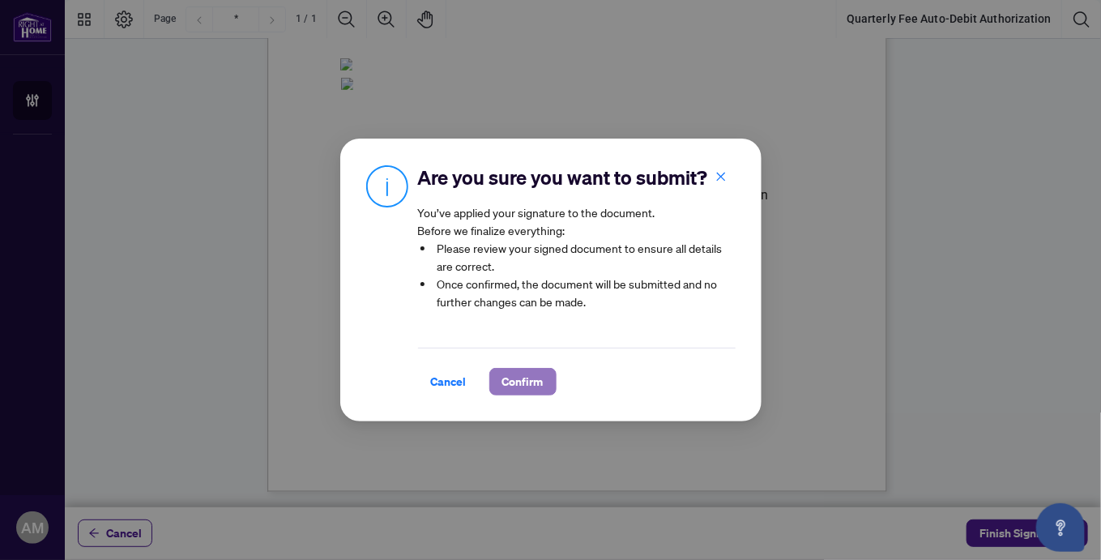
click at [518, 386] on span "Confirm" at bounding box center [522, 381] width 41 height 26
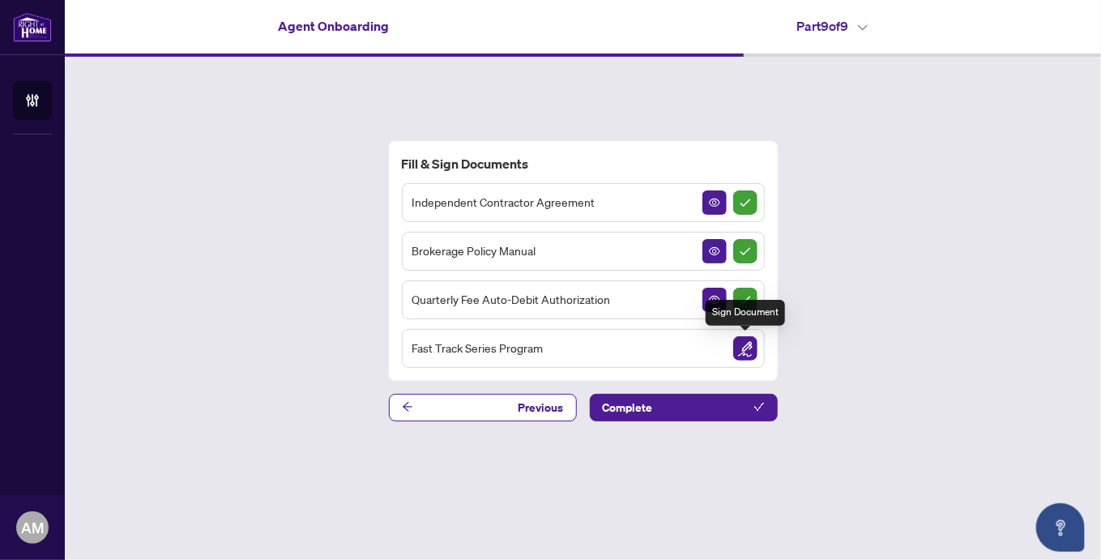
click at [748, 347] on img "Sign Document" at bounding box center [745, 348] width 24 height 24
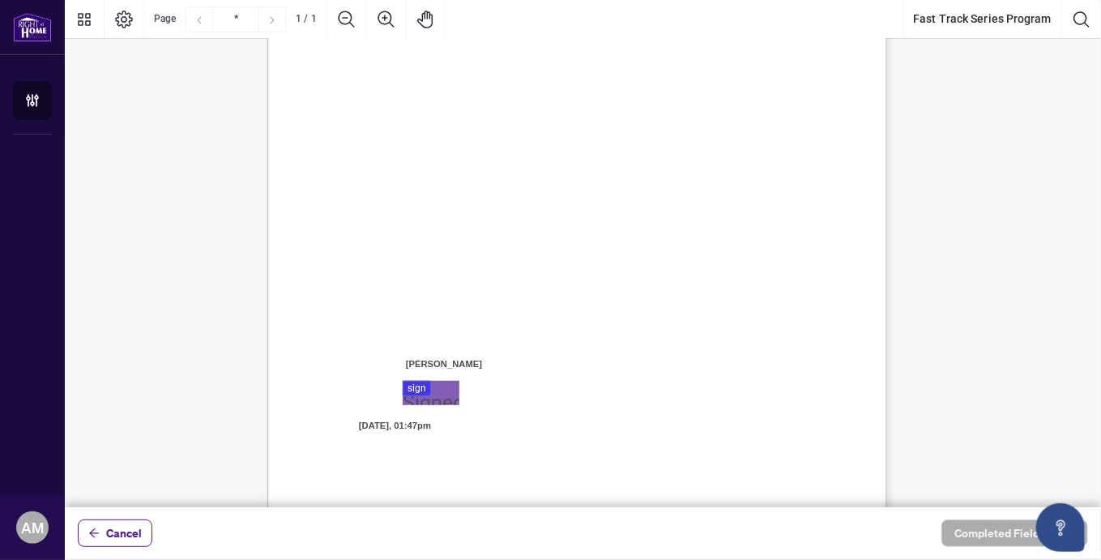
scroll to position [364, 0]
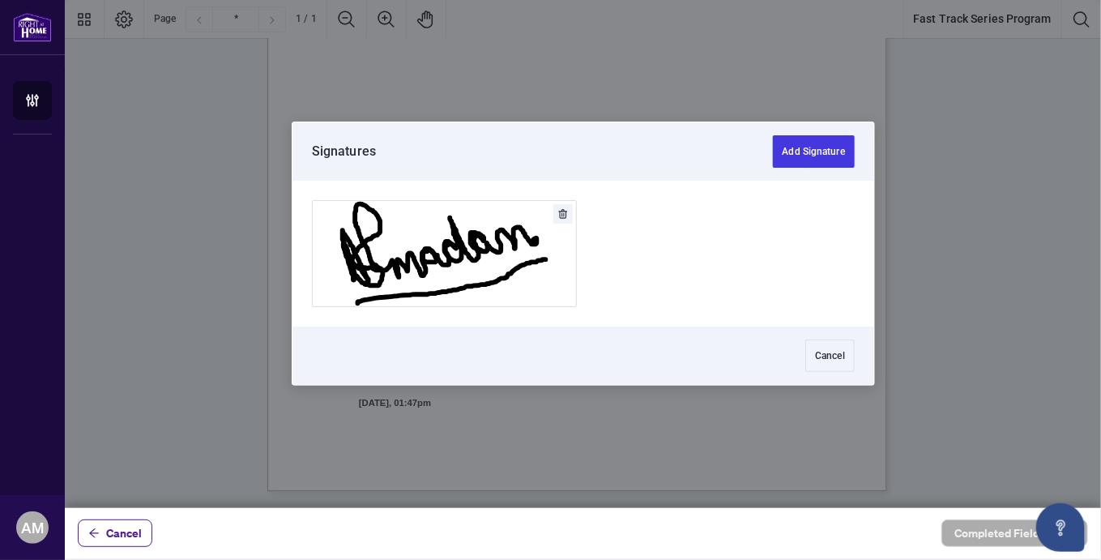
click at [415, 364] on div at bounding box center [583, 253] width 1036 height 507
click at [489, 297] on button "Add Signature" at bounding box center [444, 253] width 263 height 105
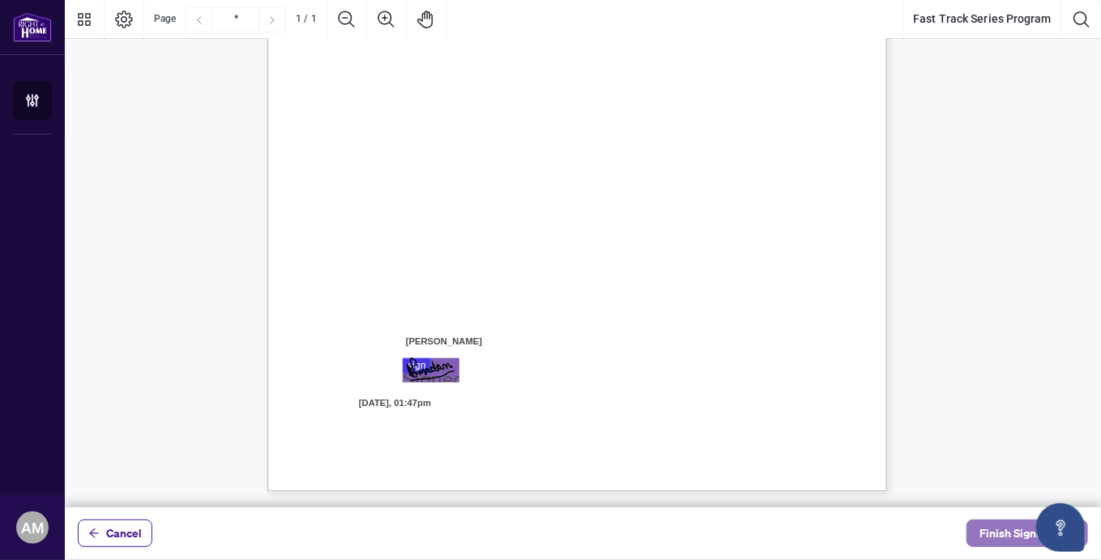
click at [987, 536] on span "Finish Signing" at bounding box center [1015, 533] width 73 height 26
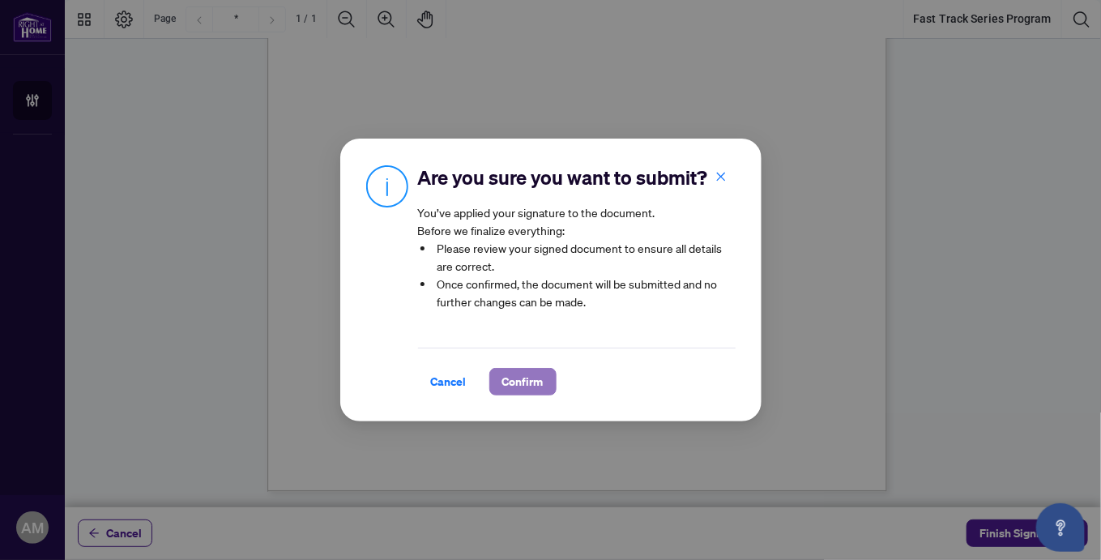
click at [518, 384] on span "Confirm" at bounding box center [522, 381] width 41 height 26
